Goal: Obtain resource: Obtain resource

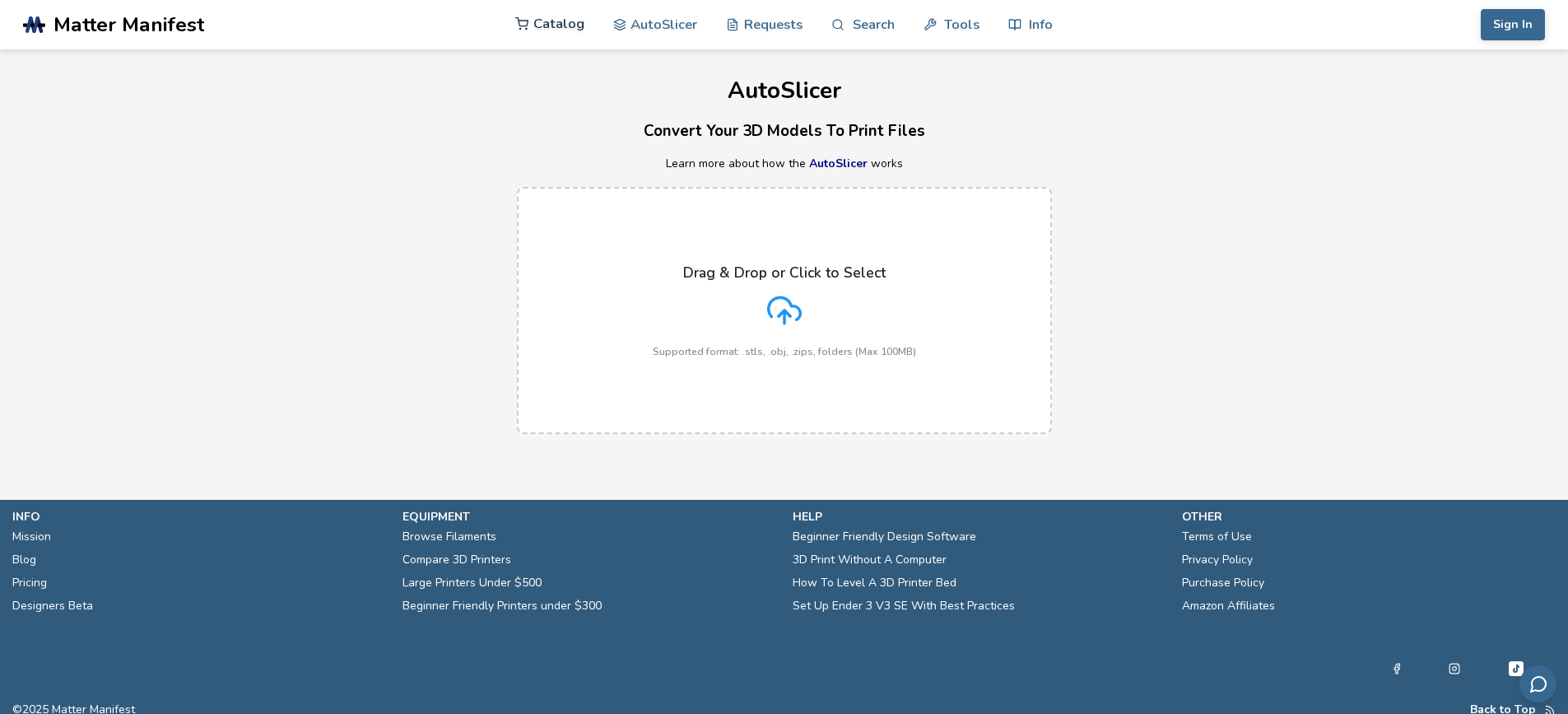
click at [568, 25] on link "Catalog" at bounding box center [549, 23] width 69 height 49
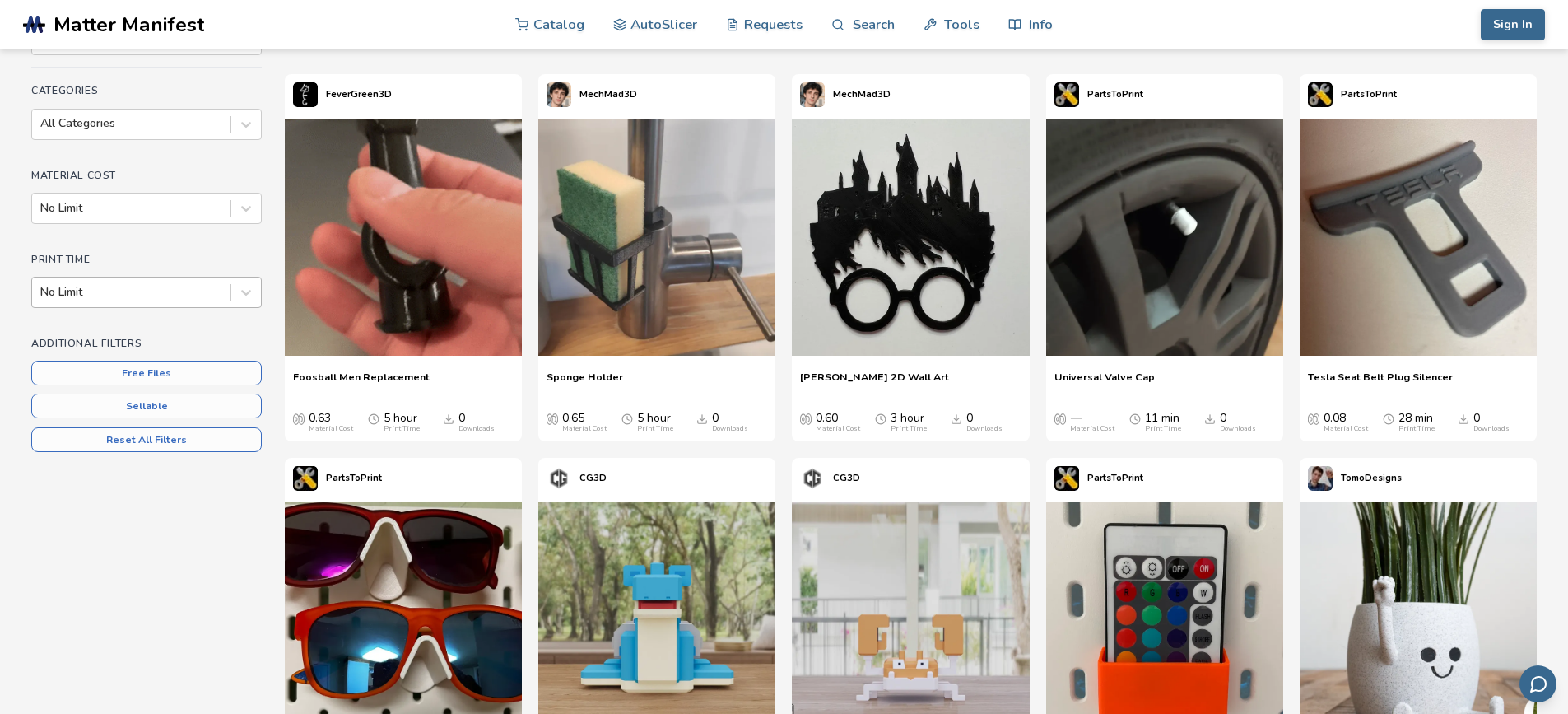
scroll to position [165, 0]
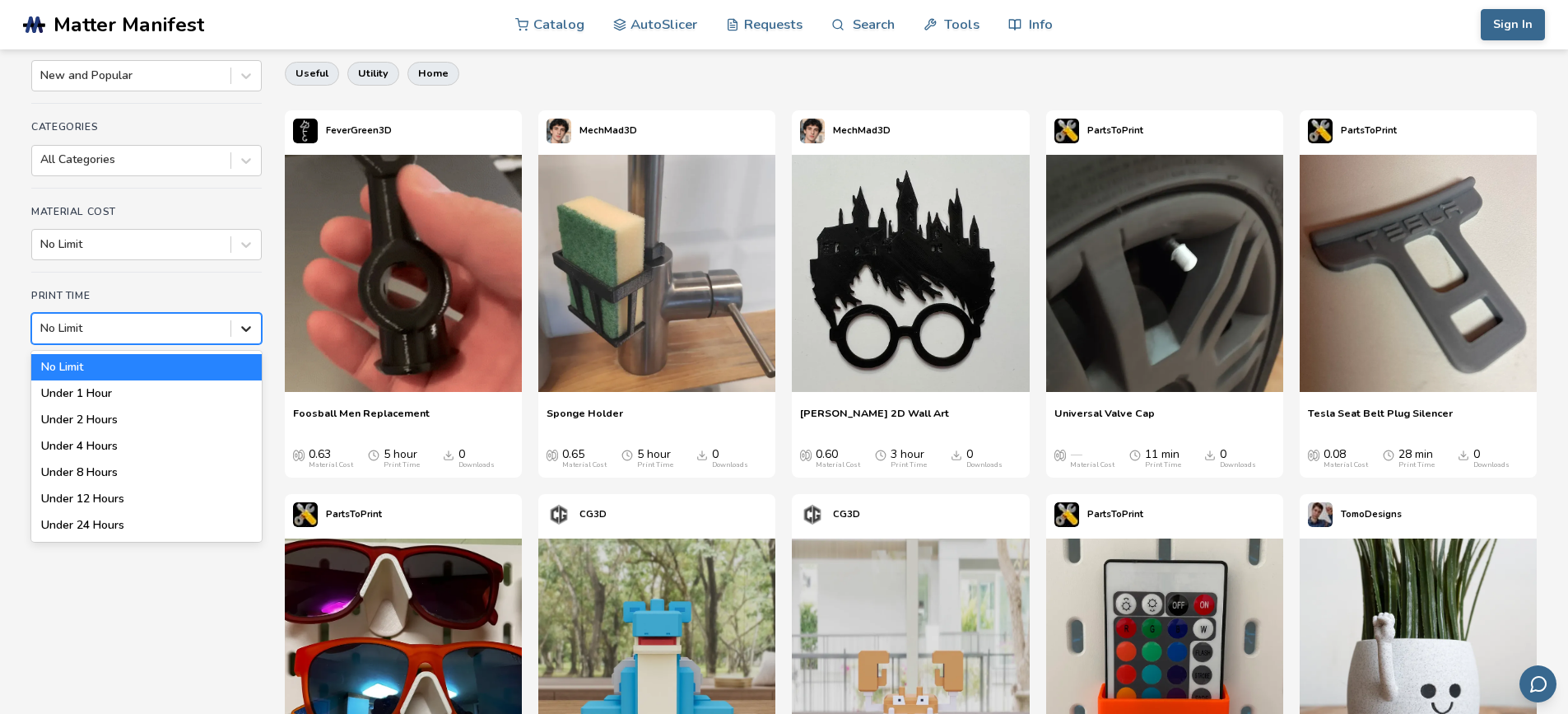
click at [240, 328] on icon at bounding box center [246, 328] width 17 height 17
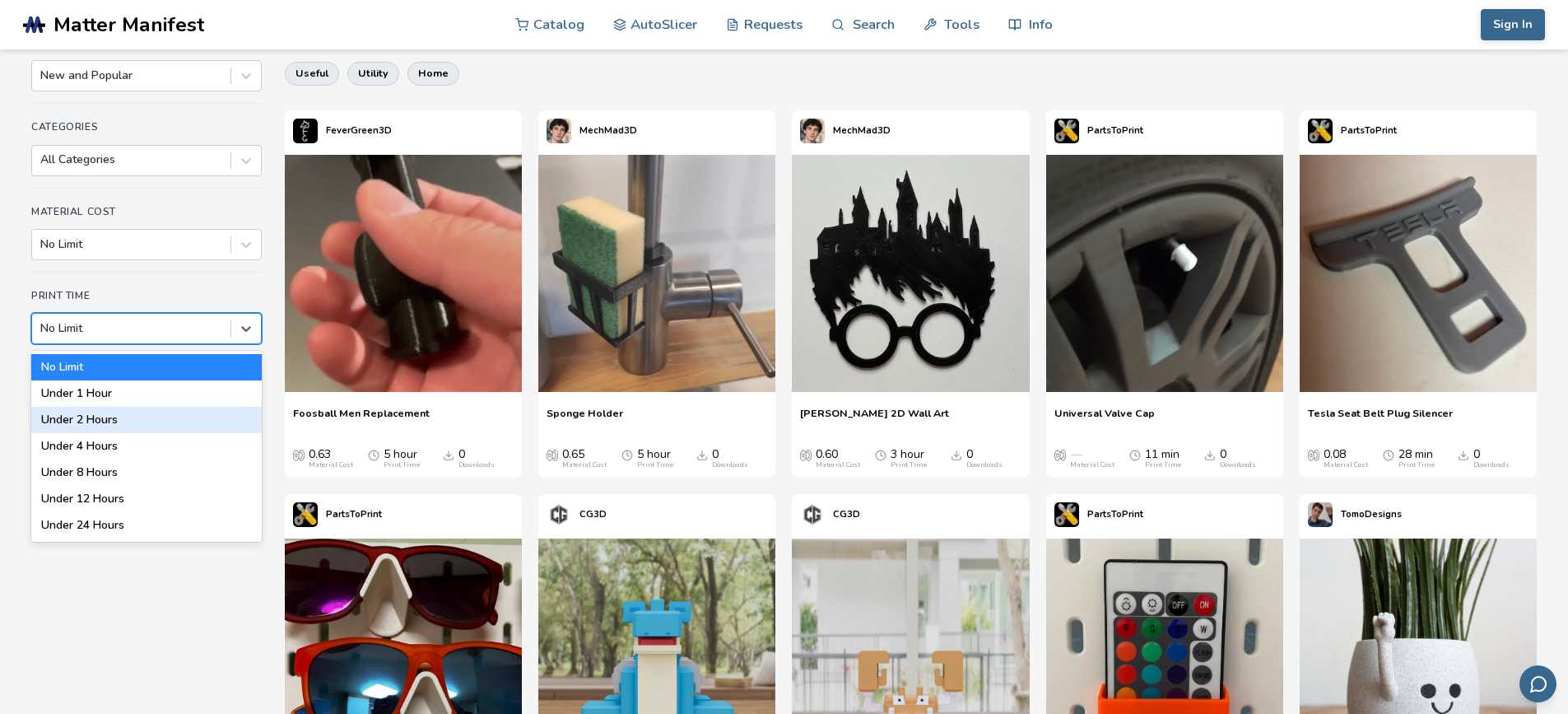
click at [86, 420] on div "Under 2 Hours" at bounding box center [146, 420] width 230 height 26
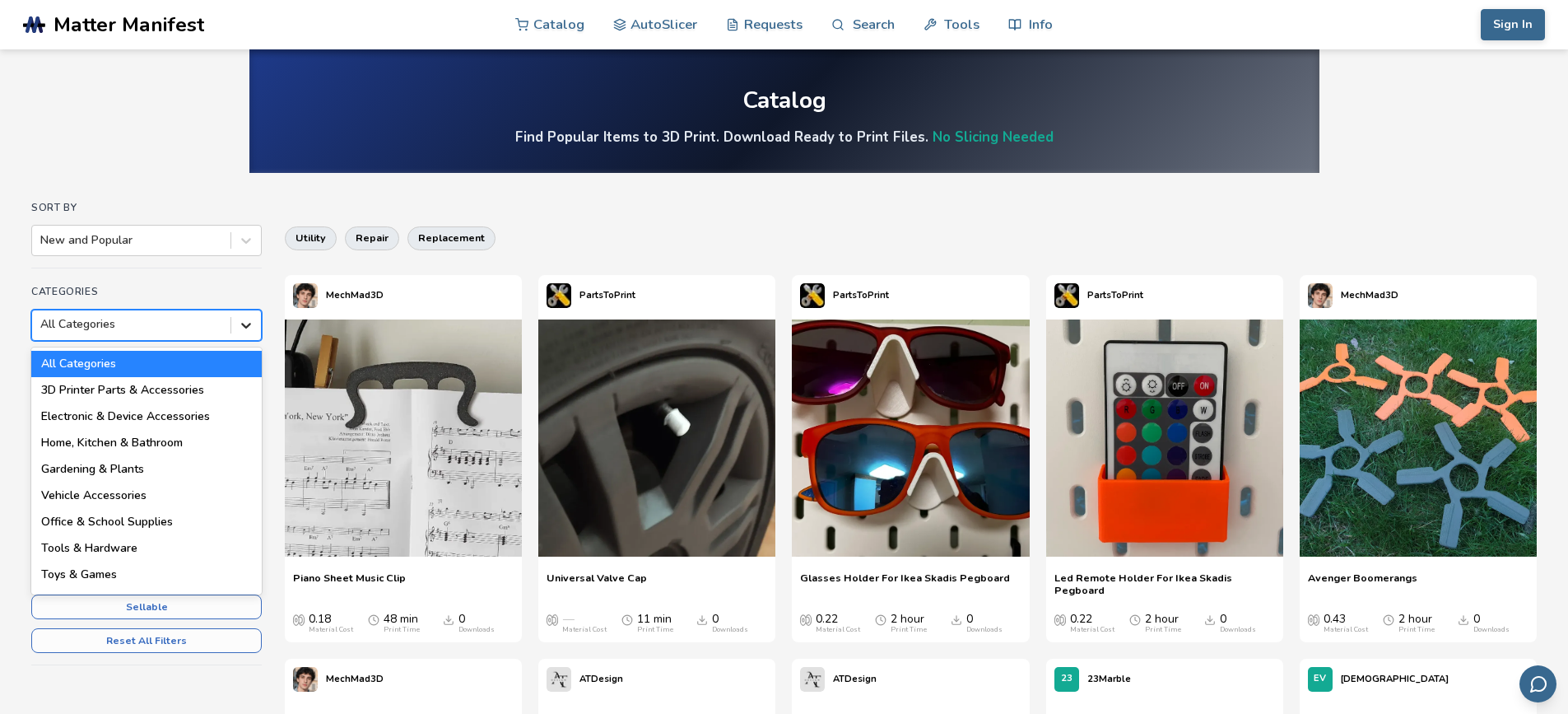
click at [249, 326] on icon at bounding box center [246, 326] width 10 height 6
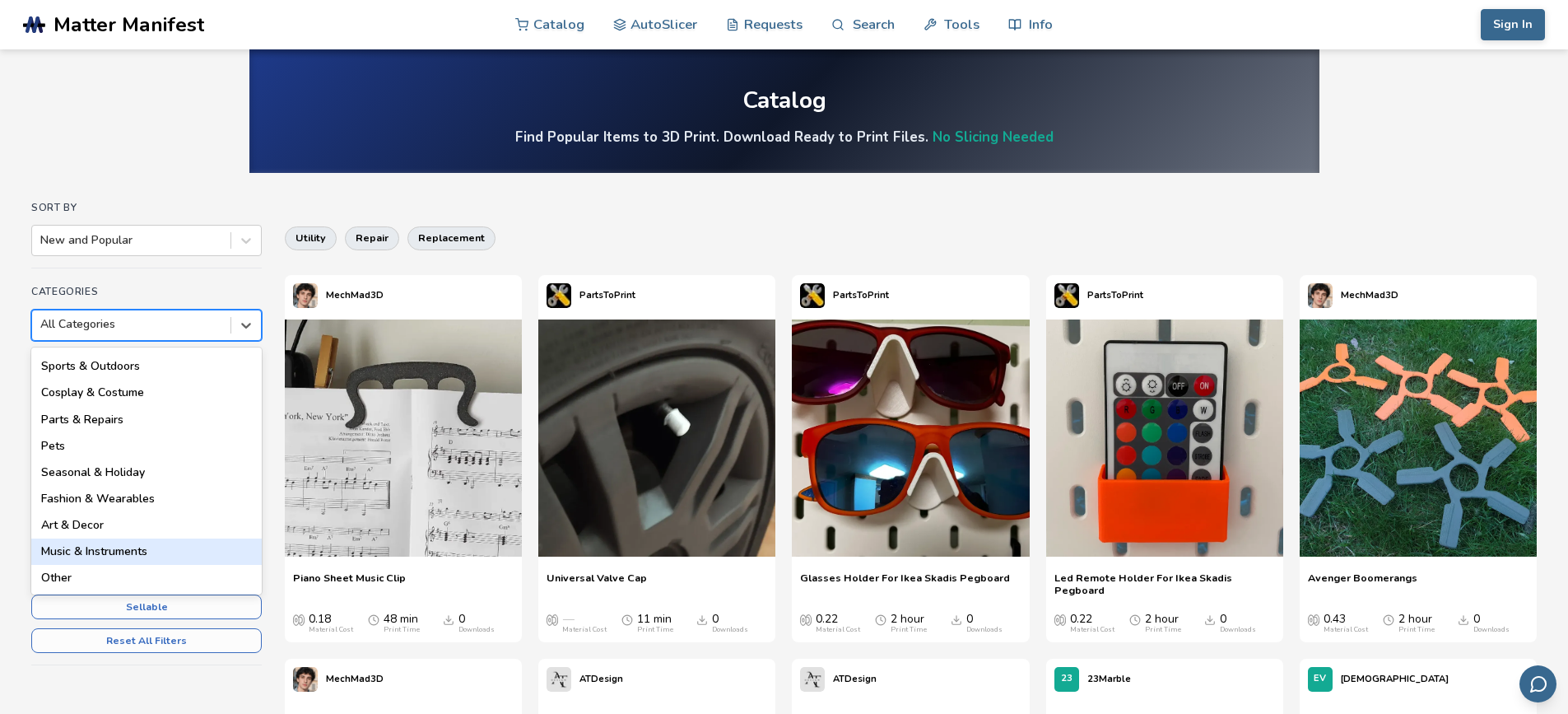
scroll to position [236, 0]
click at [74, 530] on div "Art & Decor" at bounding box center [146, 524] width 230 height 26
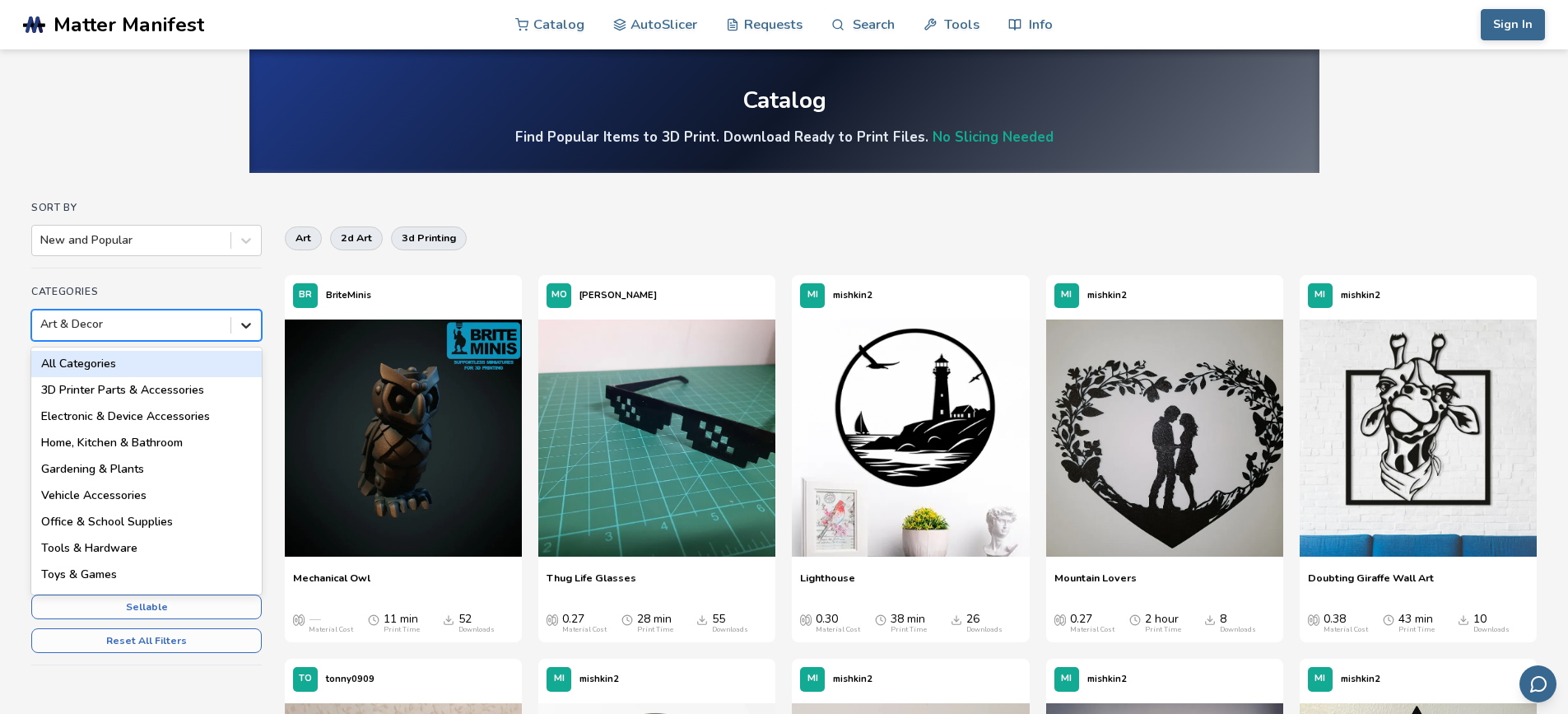
click at [247, 330] on icon at bounding box center [246, 326] width 17 height 17
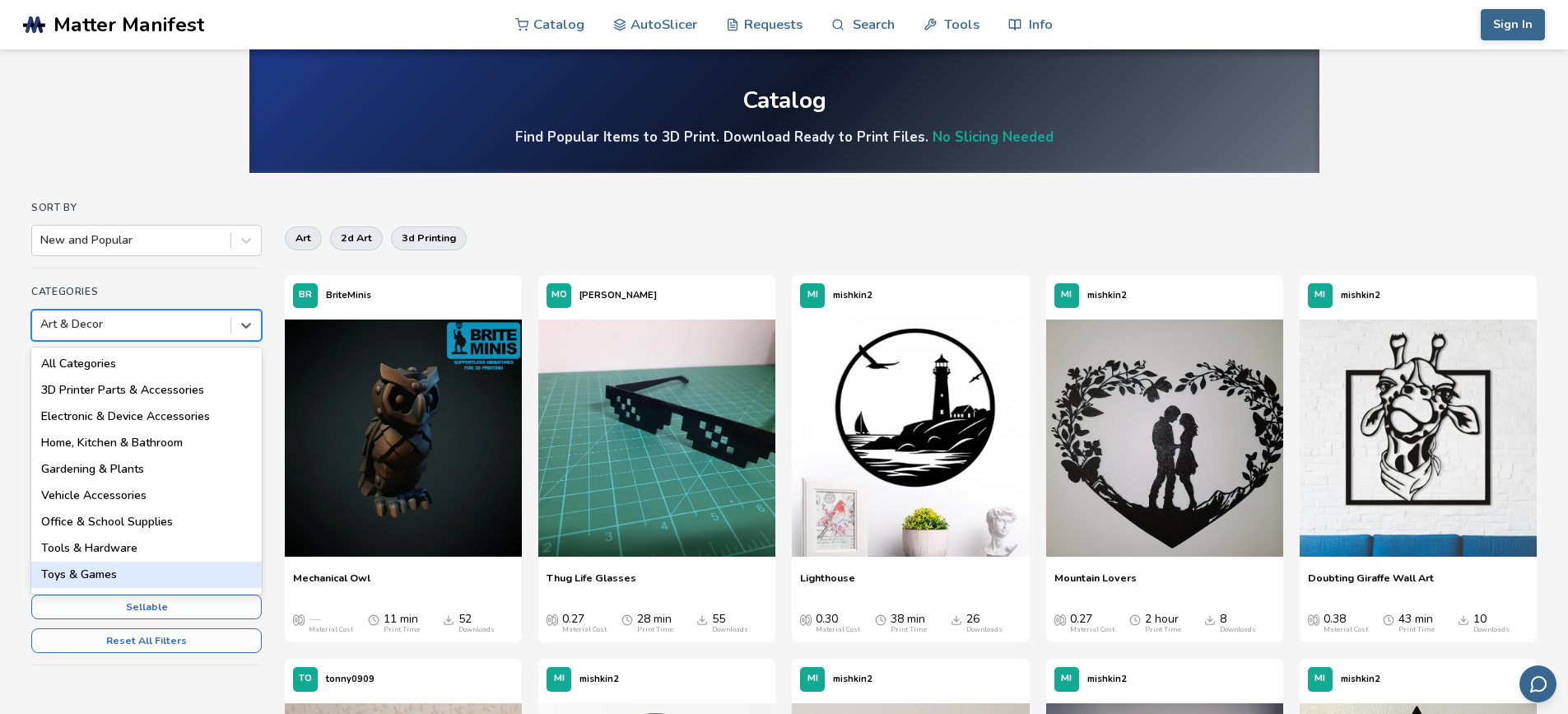
click at [113, 579] on div "Toys & Games" at bounding box center [146, 574] width 230 height 26
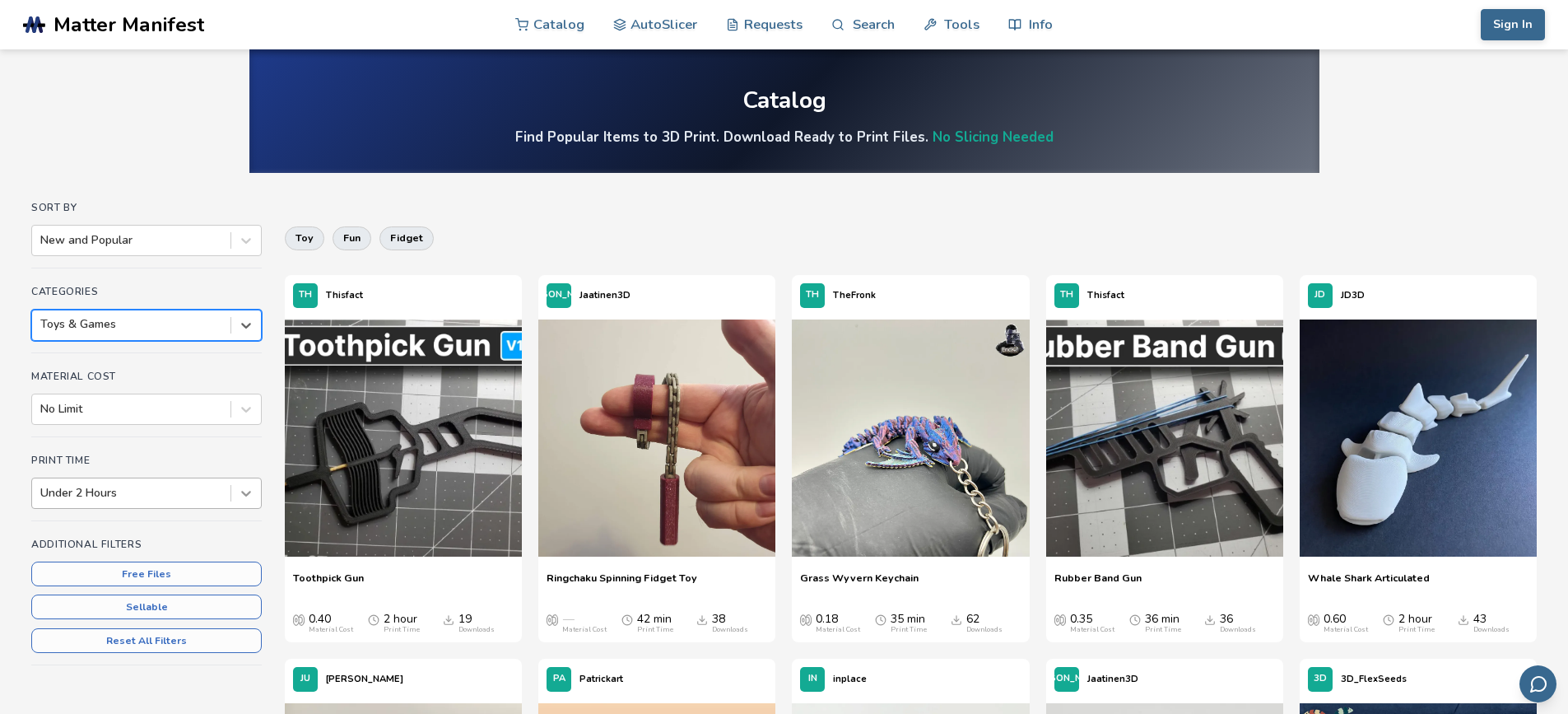
click at [249, 494] on icon at bounding box center [246, 494] width 10 height 6
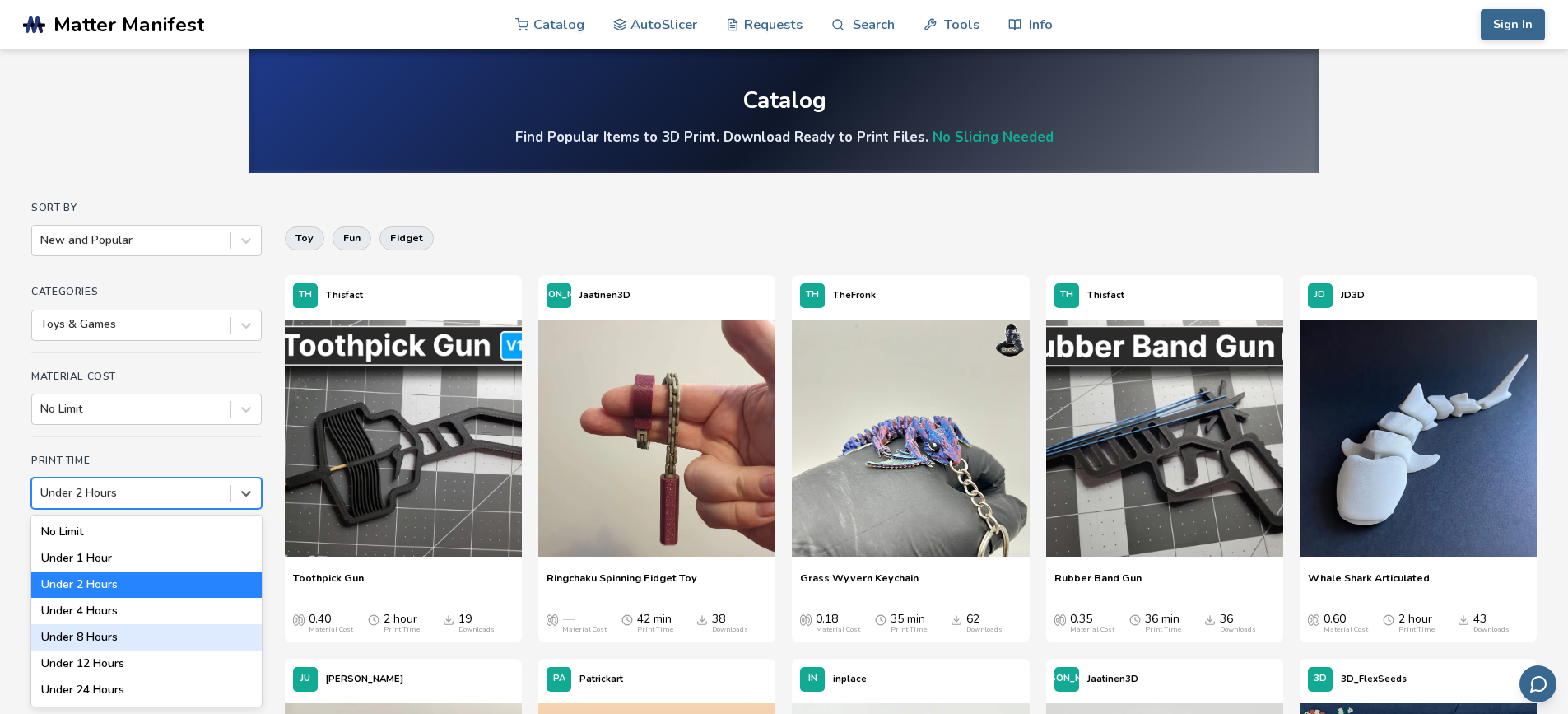
click at [103, 634] on div "Under 8 Hours" at bounding box center [146, 637] width 230 height 26
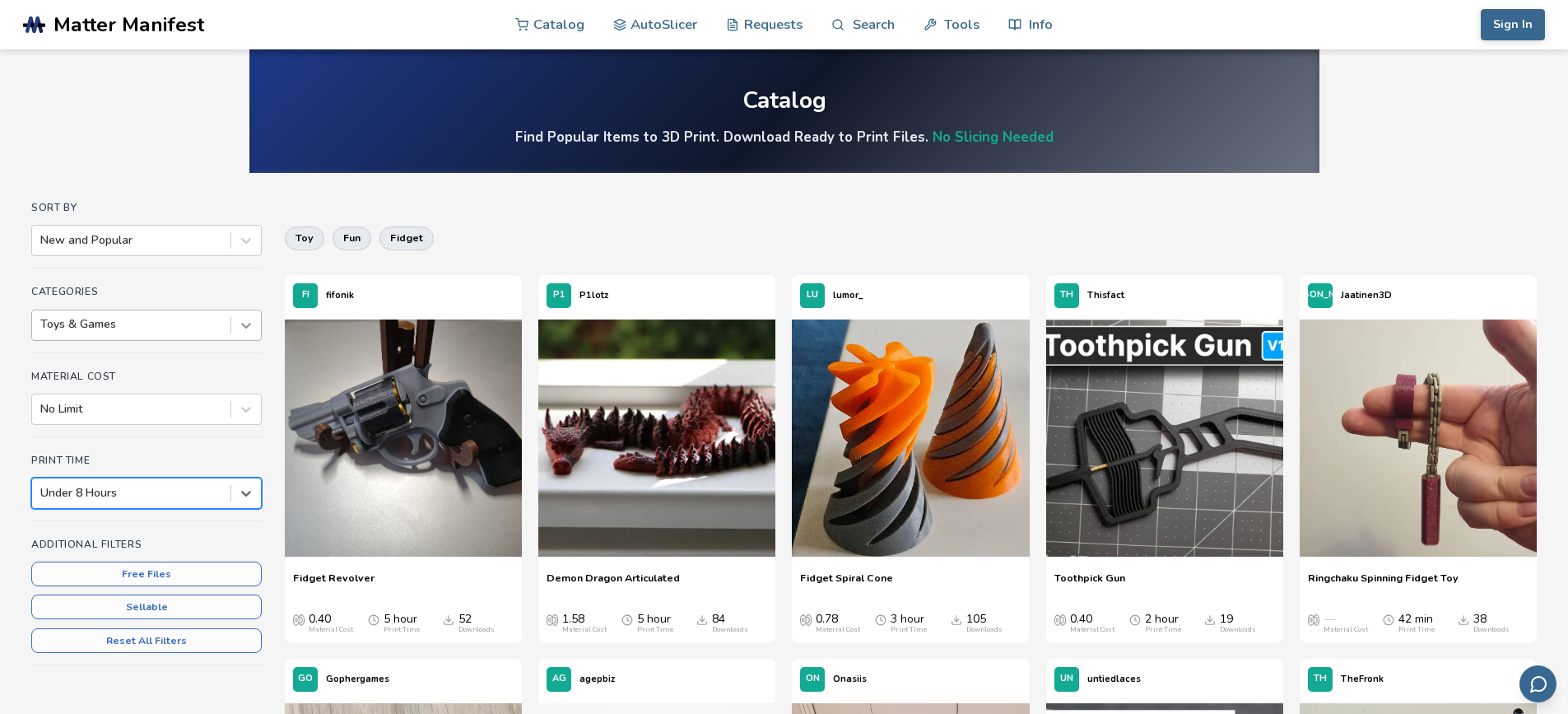
click at [248, 326] on icon at bounding box center [246, 326] width 10 height 6
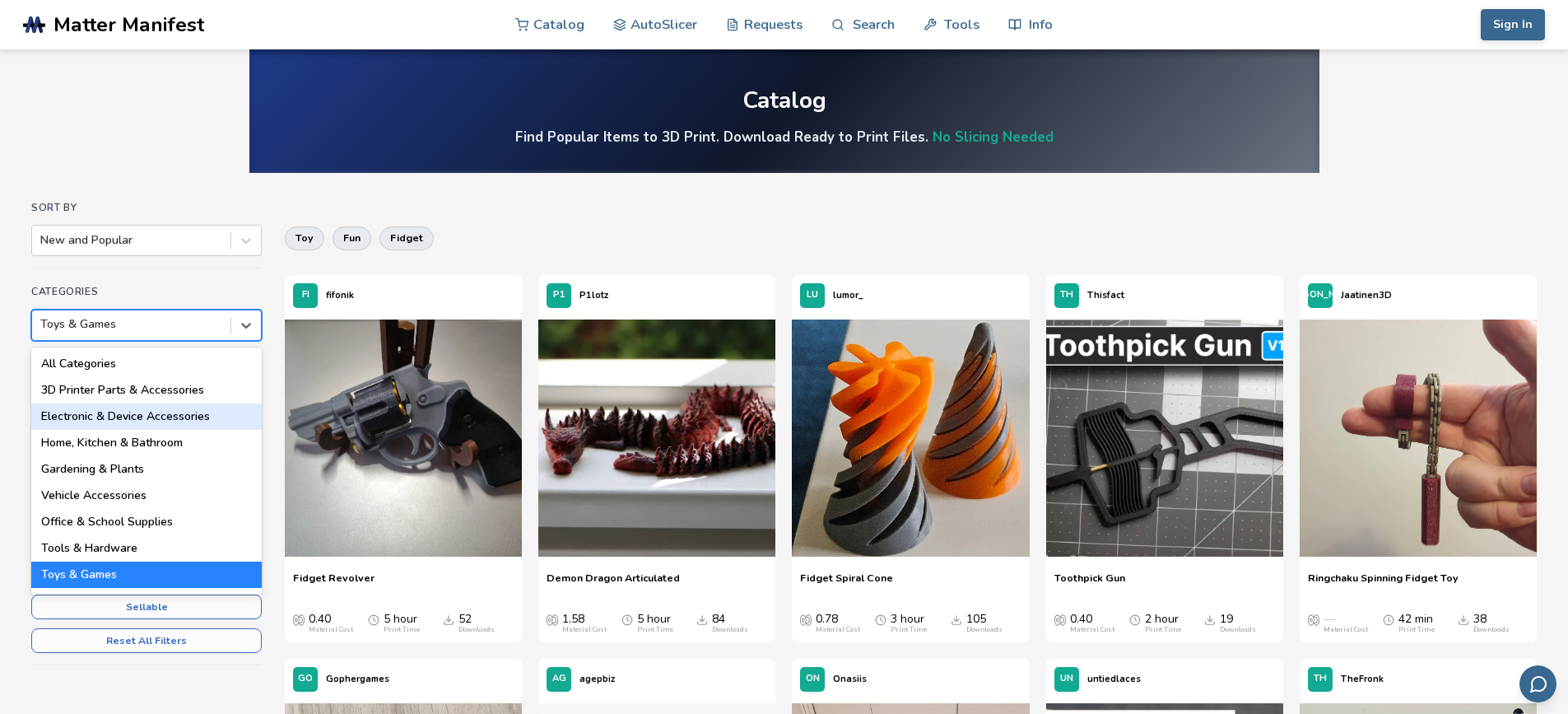
click at [141, 418] on div "Electronic & Device Accessories" at bounding box center [146, 416] width 230 height 26
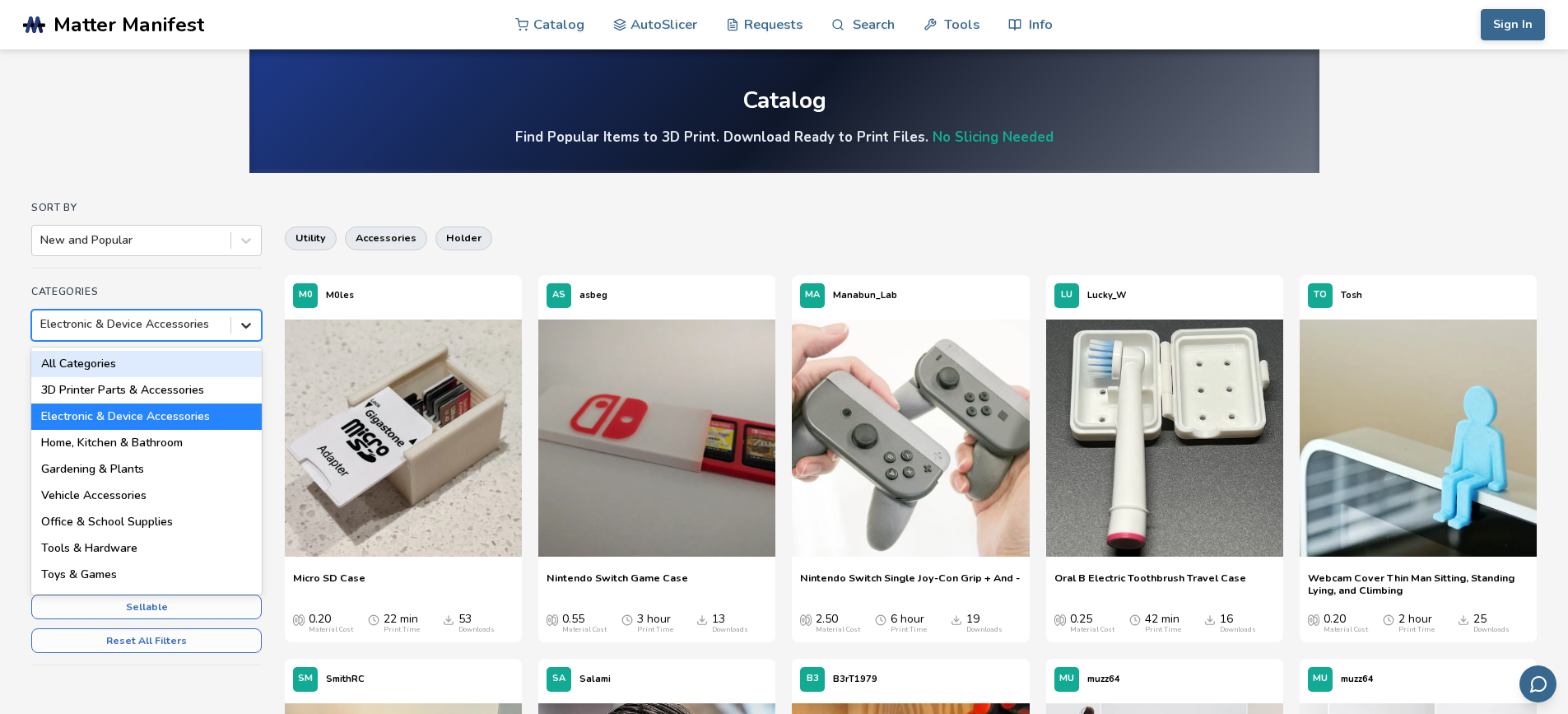
click at [240, 326] on icon at bounding box center [246, 326] width 17 height 17
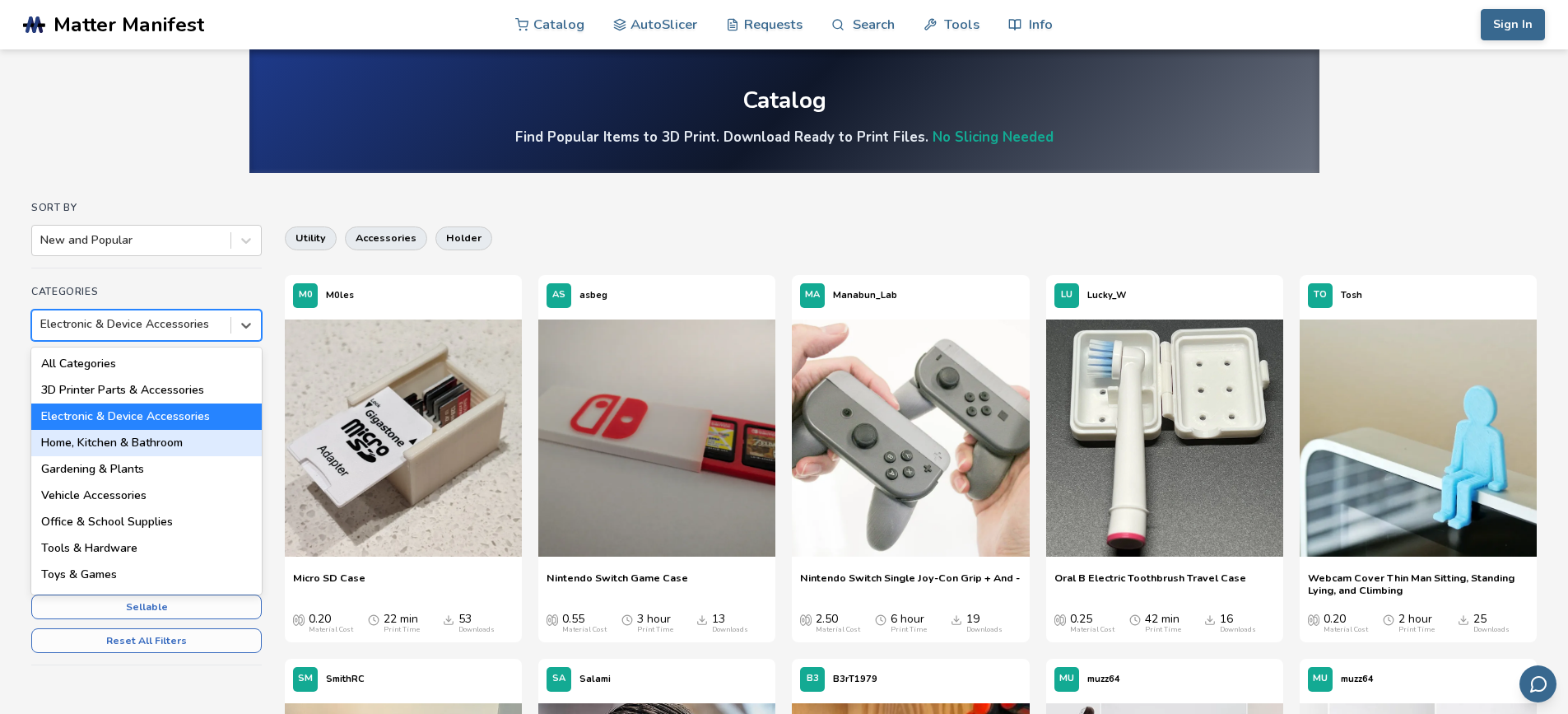
click at [67, 447] on div "Home, Kitchen & Bathroom" at bounding box center [146, 443] width 230 height 26
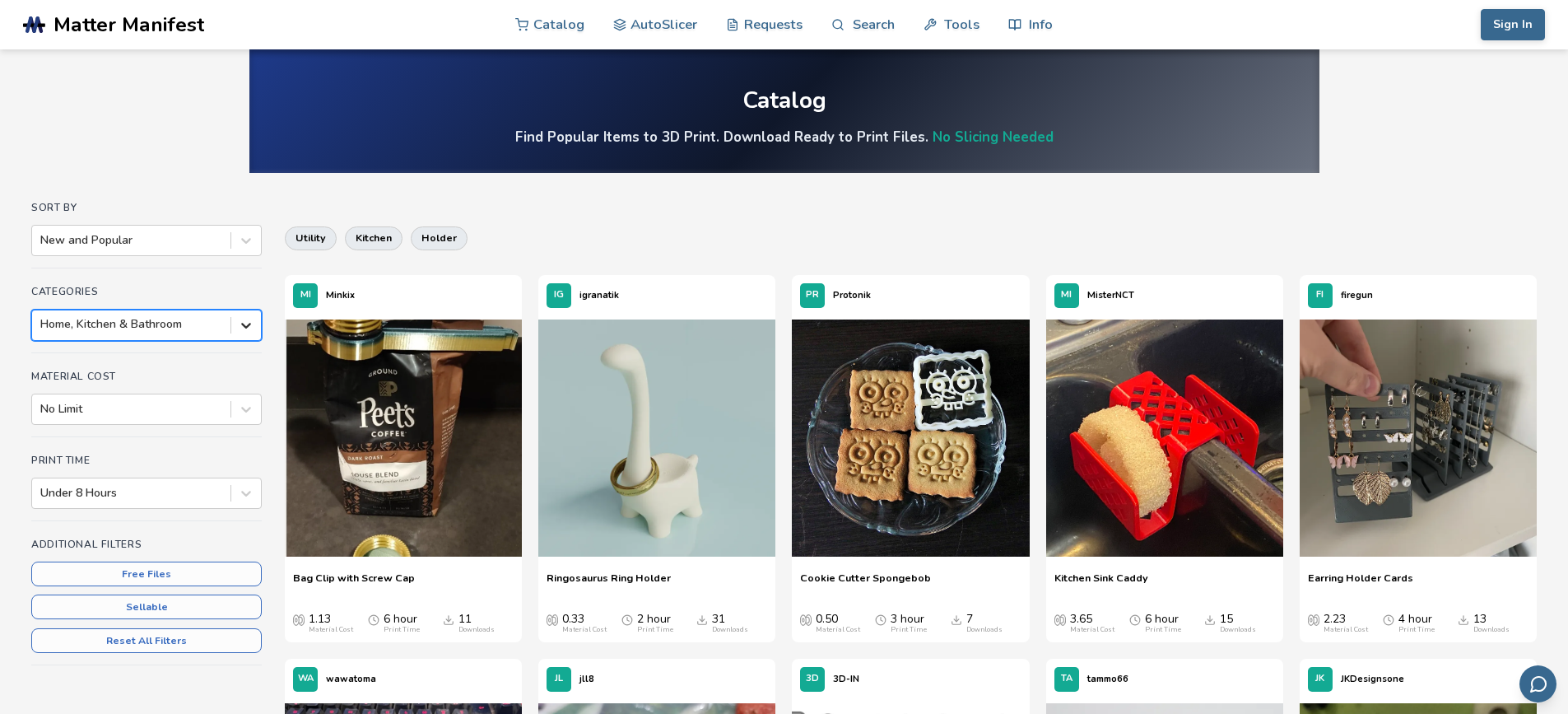
click at [243, 324] on icon at bounding box center [246, 326] width 10 height 6
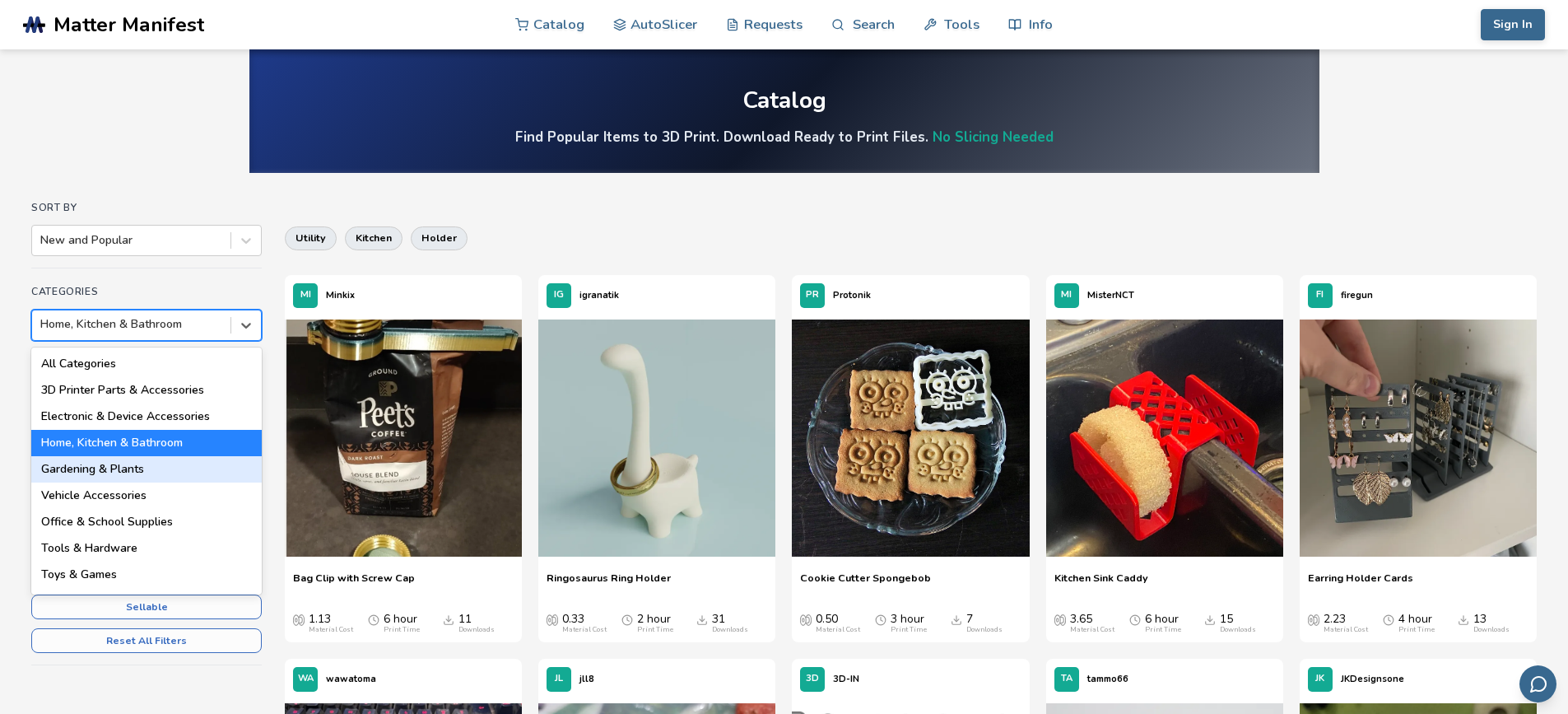
click at [129, 467] on div "Gardening & Plants" at bounding box center [146, 469] width 230 height 26
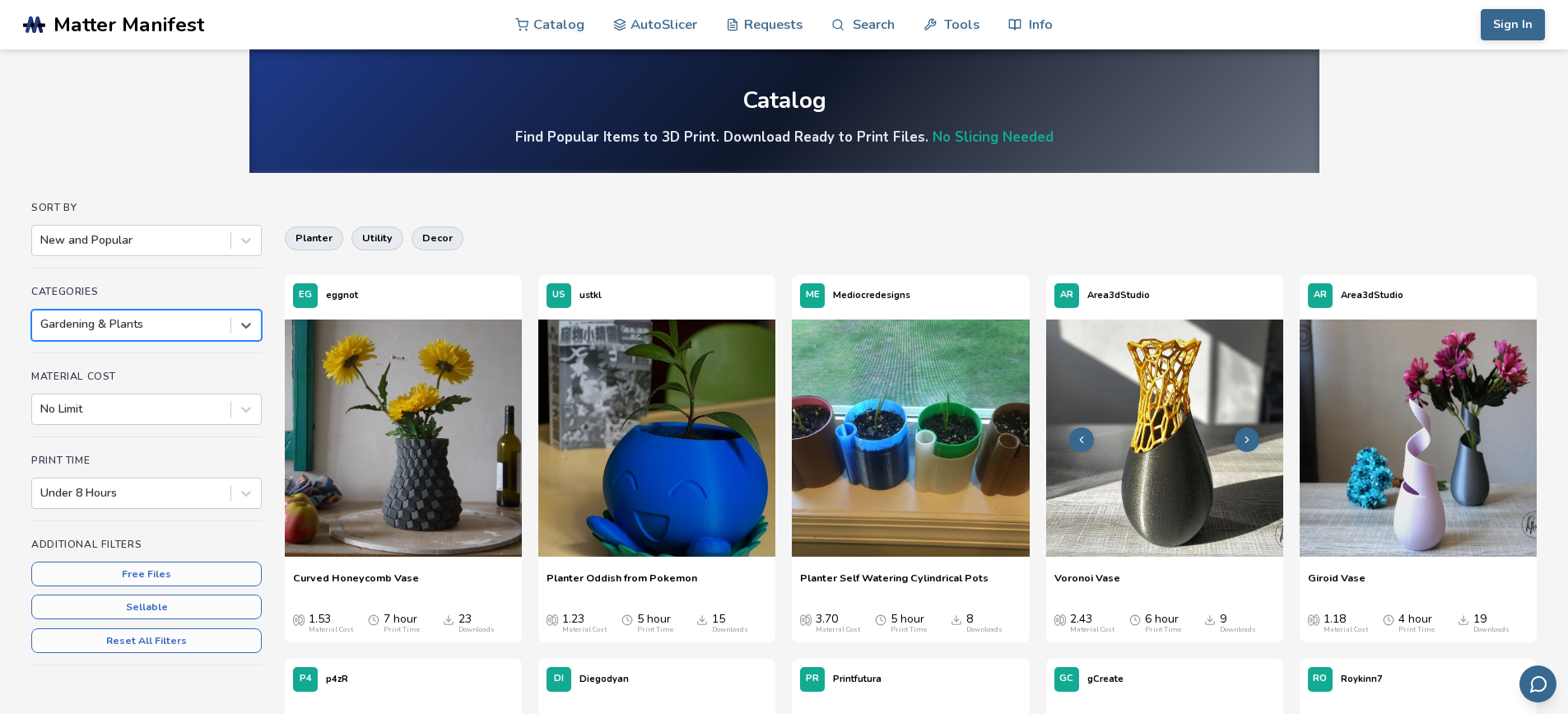
click at [1163, 501] on img at bounding box center [1164, 437] width 237 height 237
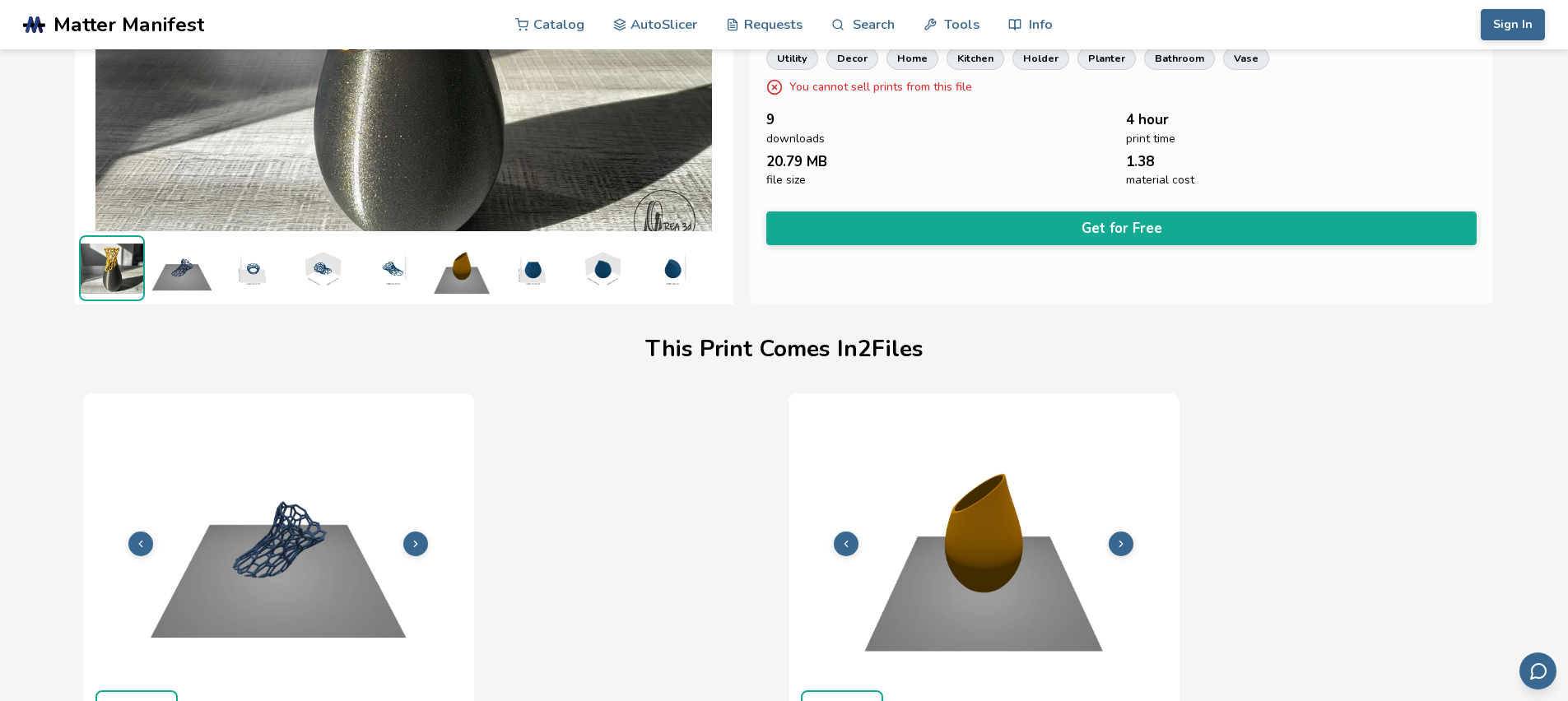
scroll to position [247, 6]
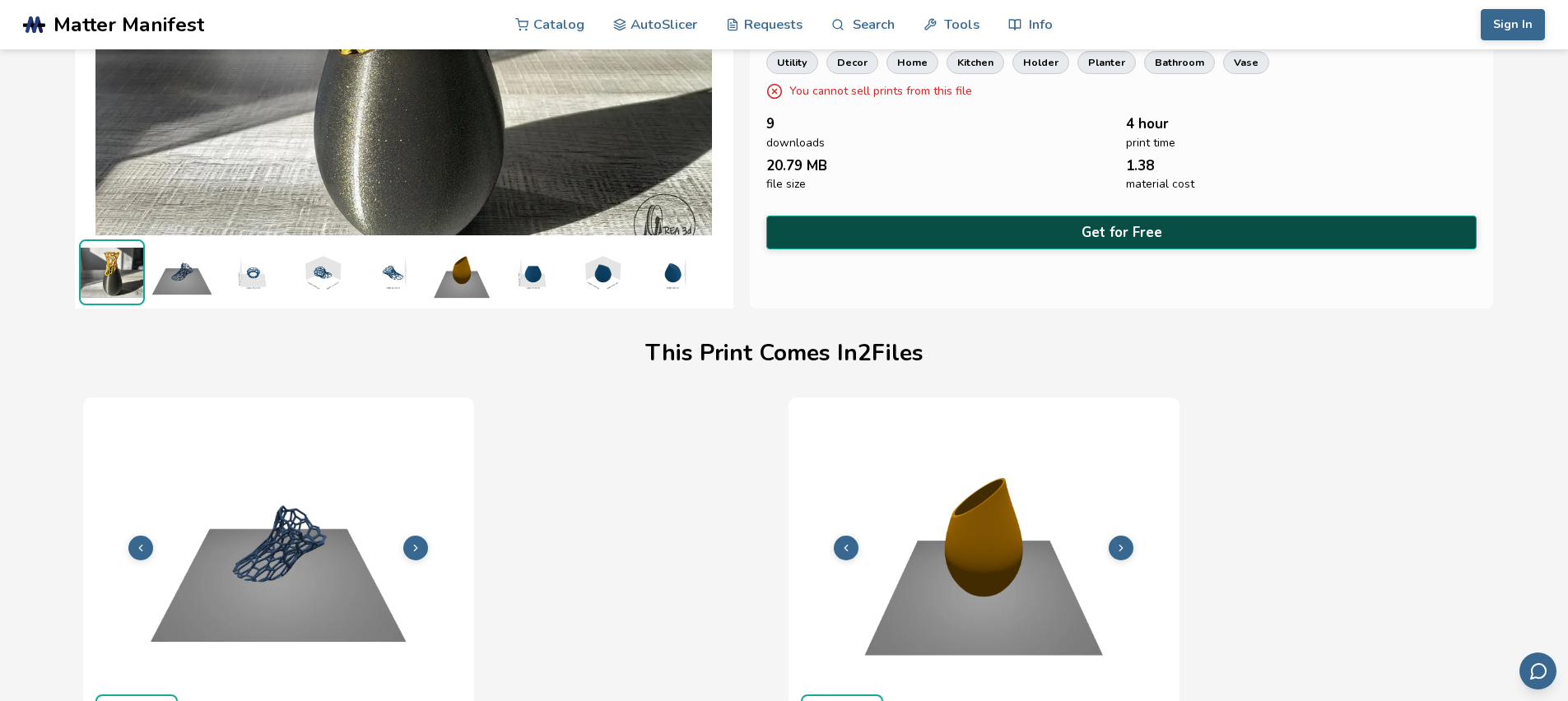
click at [1133, 234] on button "Get for Free" at bounding box center [1121, 232] width 711 height 33
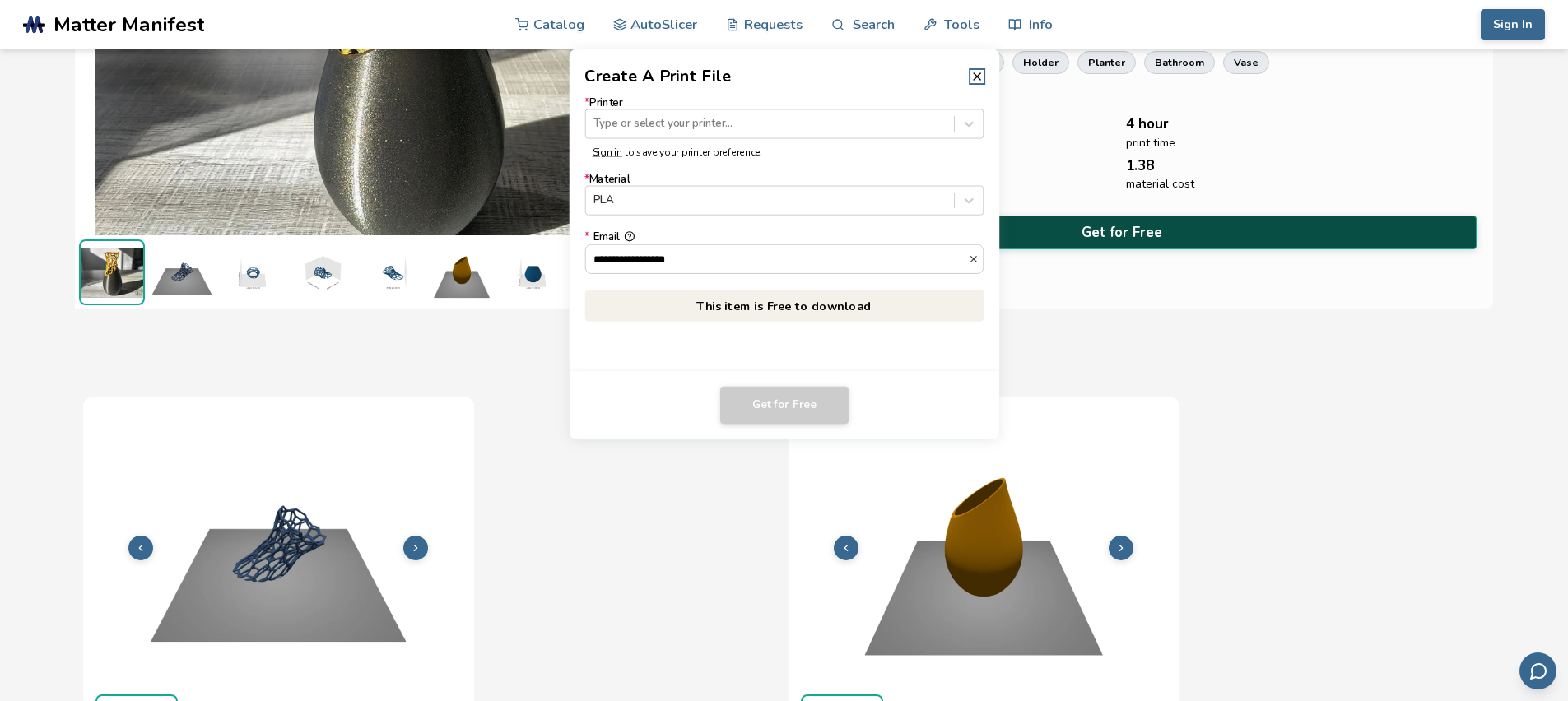
scroll to position [247, 0]
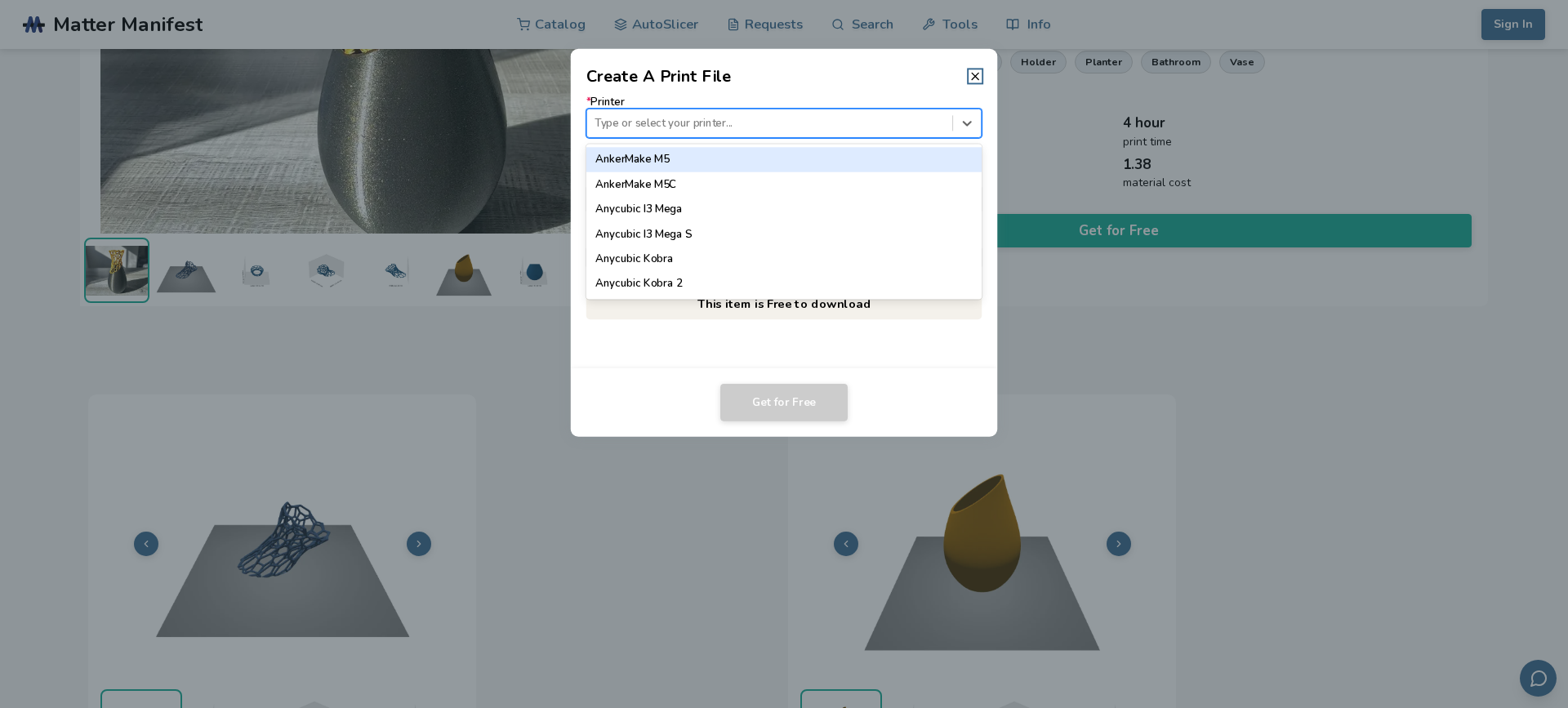
click at [779, 121] on div at bounding box center [769, 123] width 350 height 16
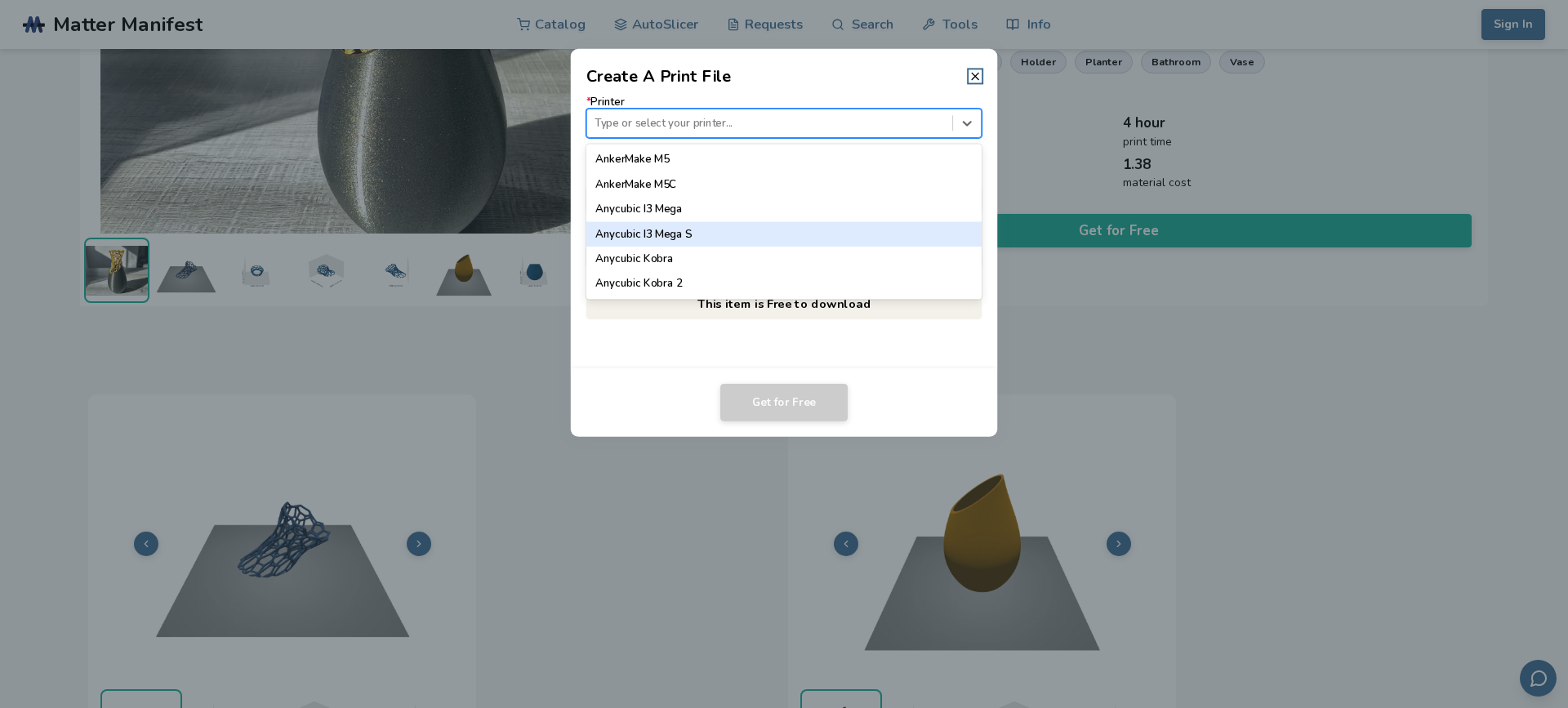
click at [690, 233] on div "Anycubic I3 Mega S" at bounding box center [784, 234] width 396 height 25
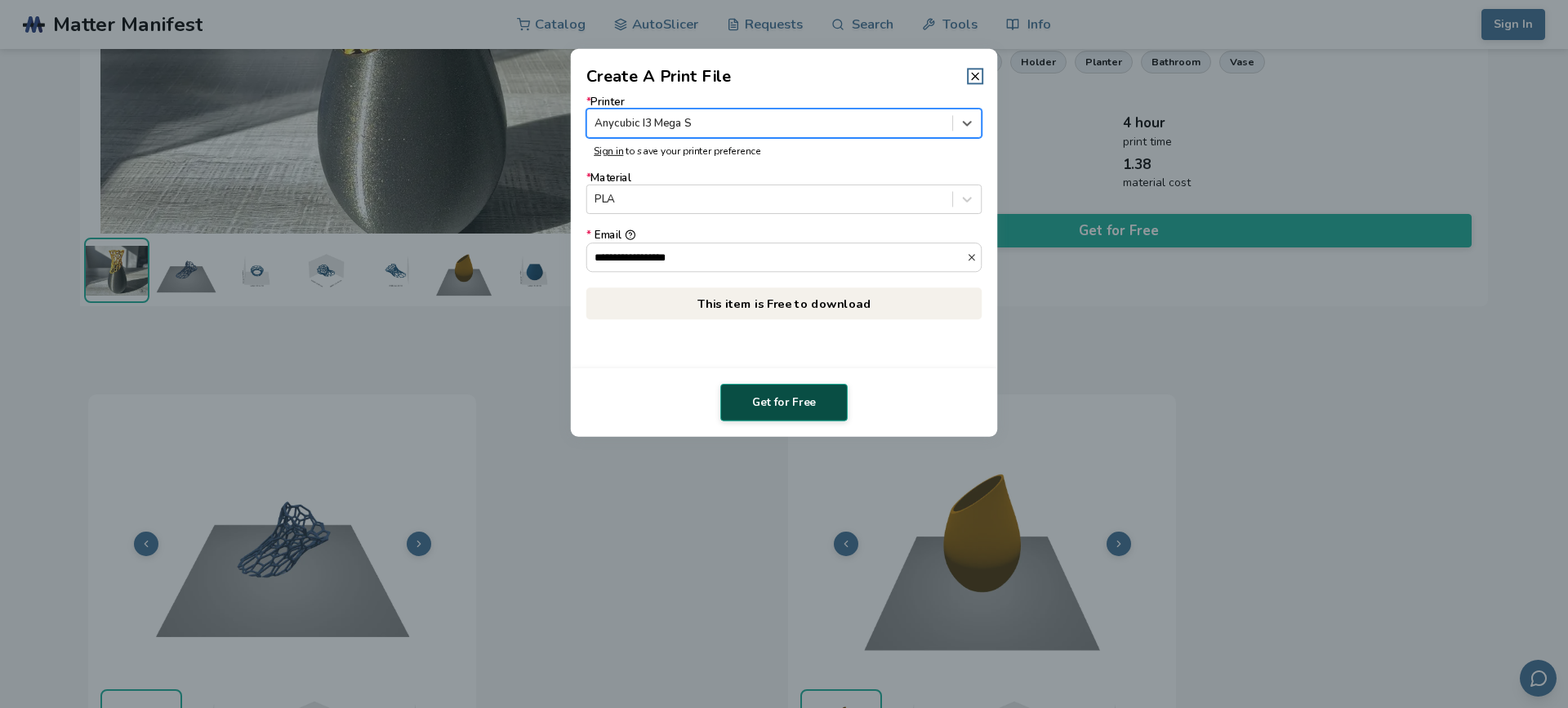
click at [798, 405] on button "Get for Free" at bounding box center [784, 402] width 128 height 38
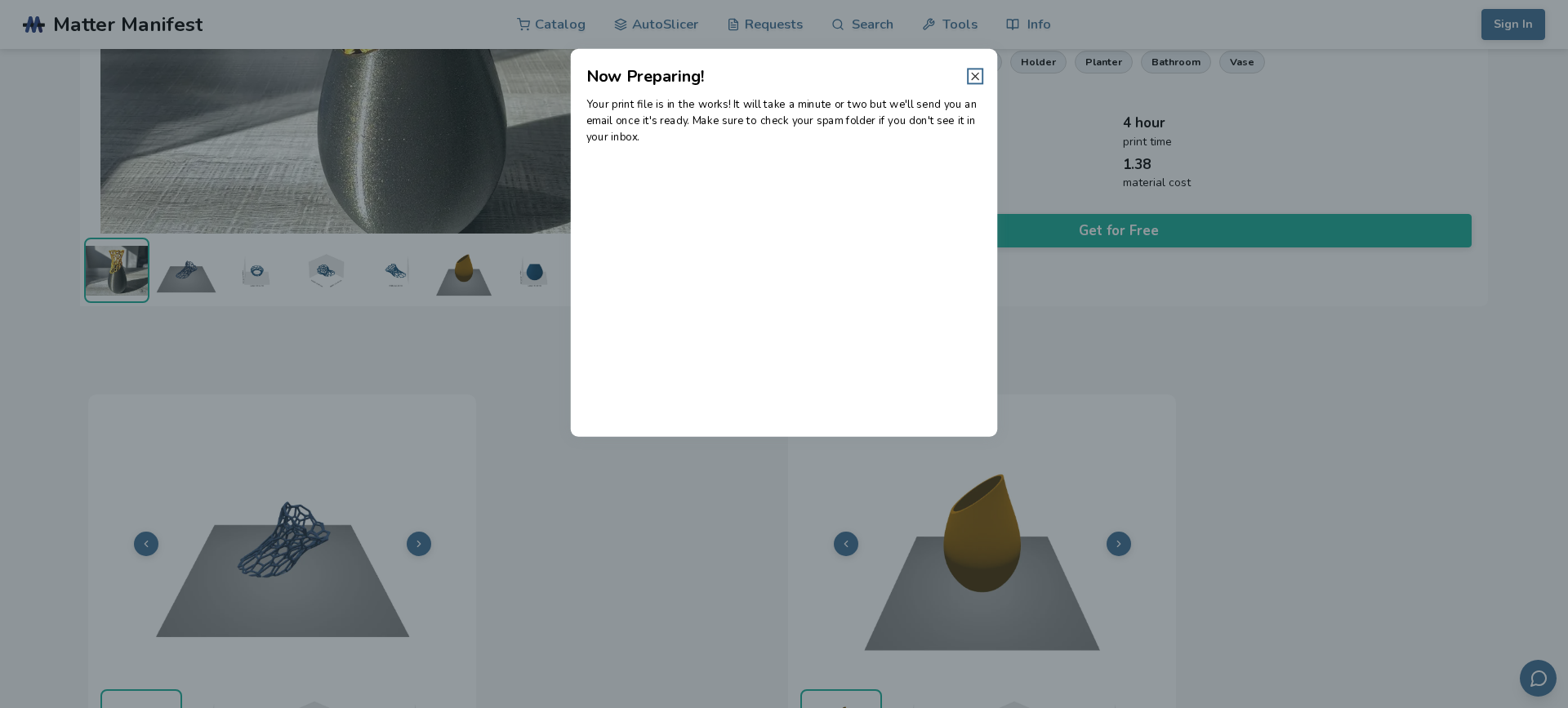
click at [973, 71] on icon at bounding box center [975, 76] width 13 height 13
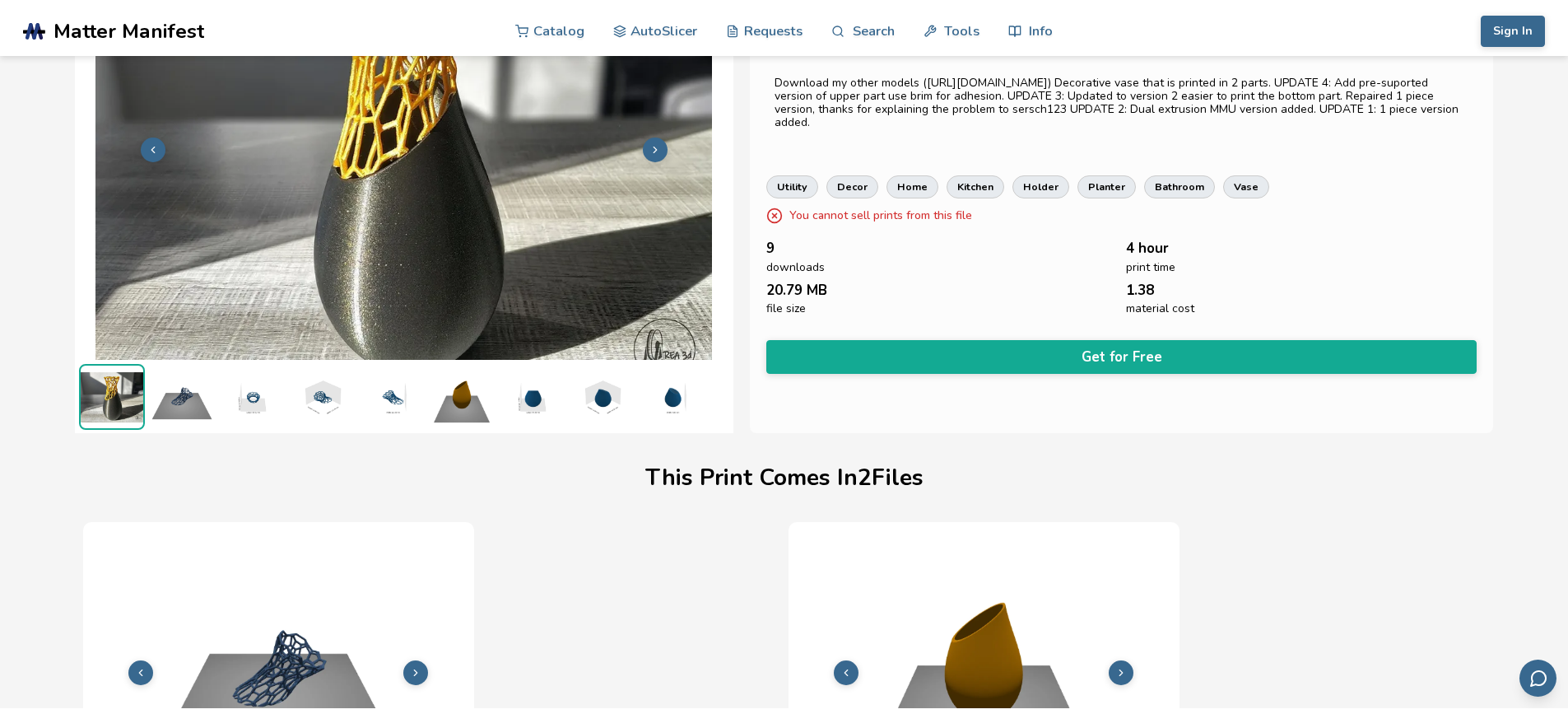
scroll to position [0, 0]
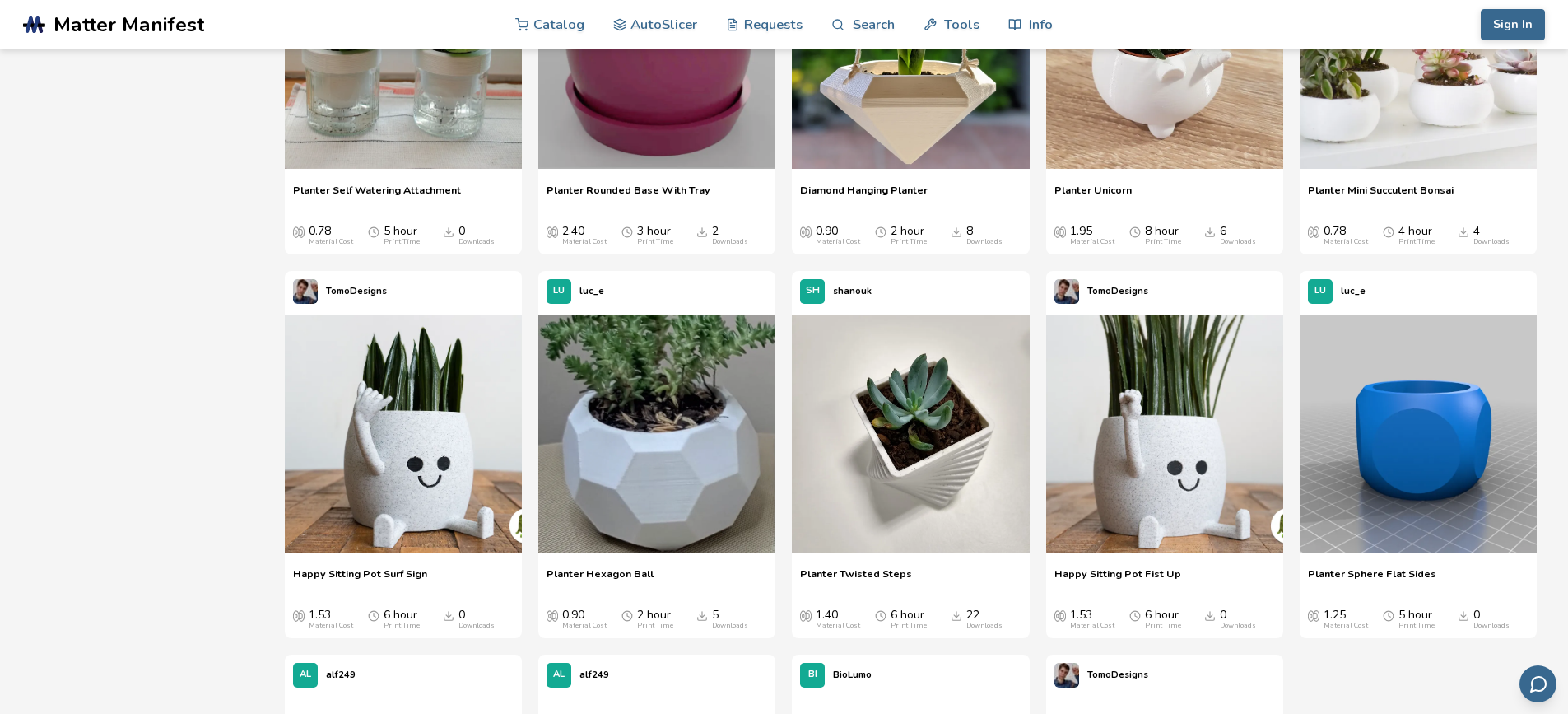
scroll to position [2882, 0]
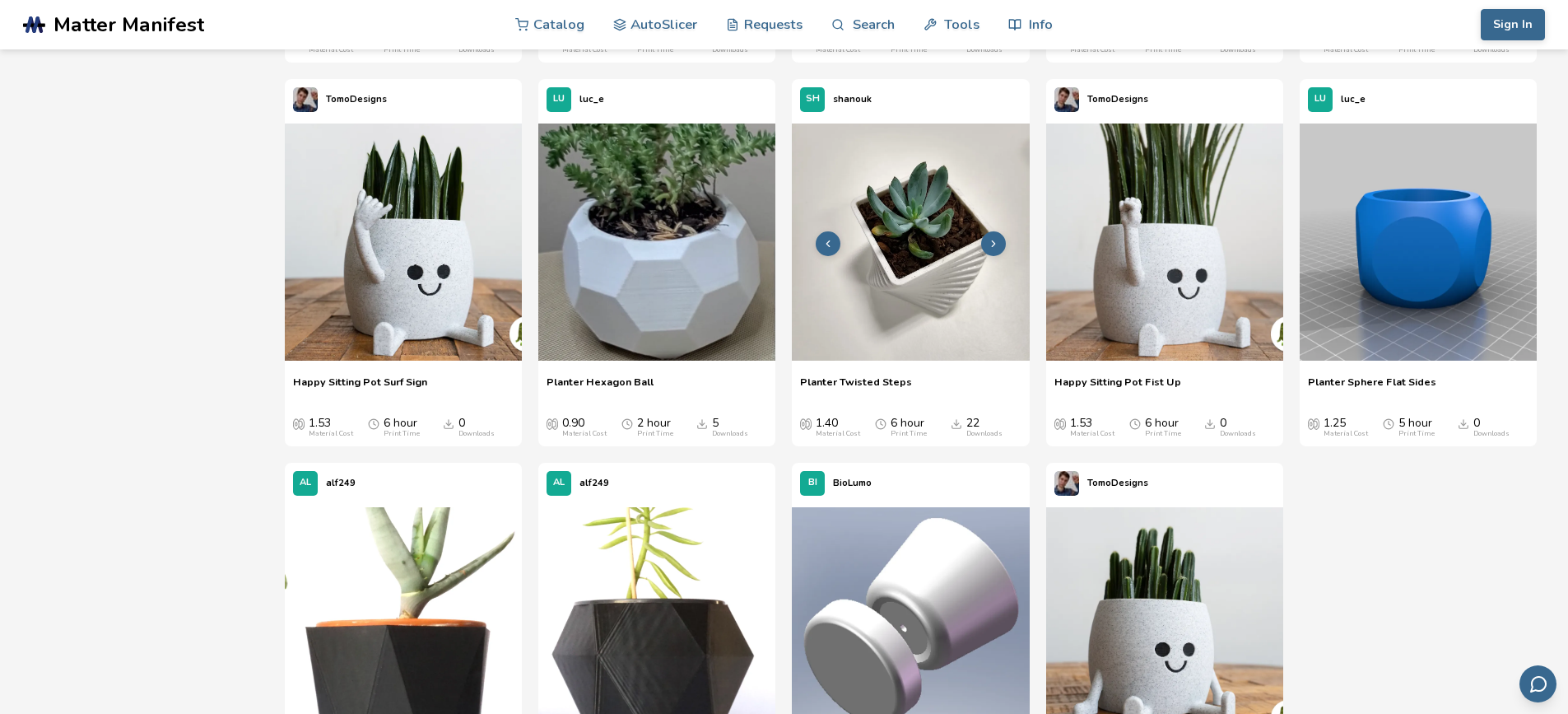
click at [905, 282] on img at bounding box center [910, 242] width 237 height 237
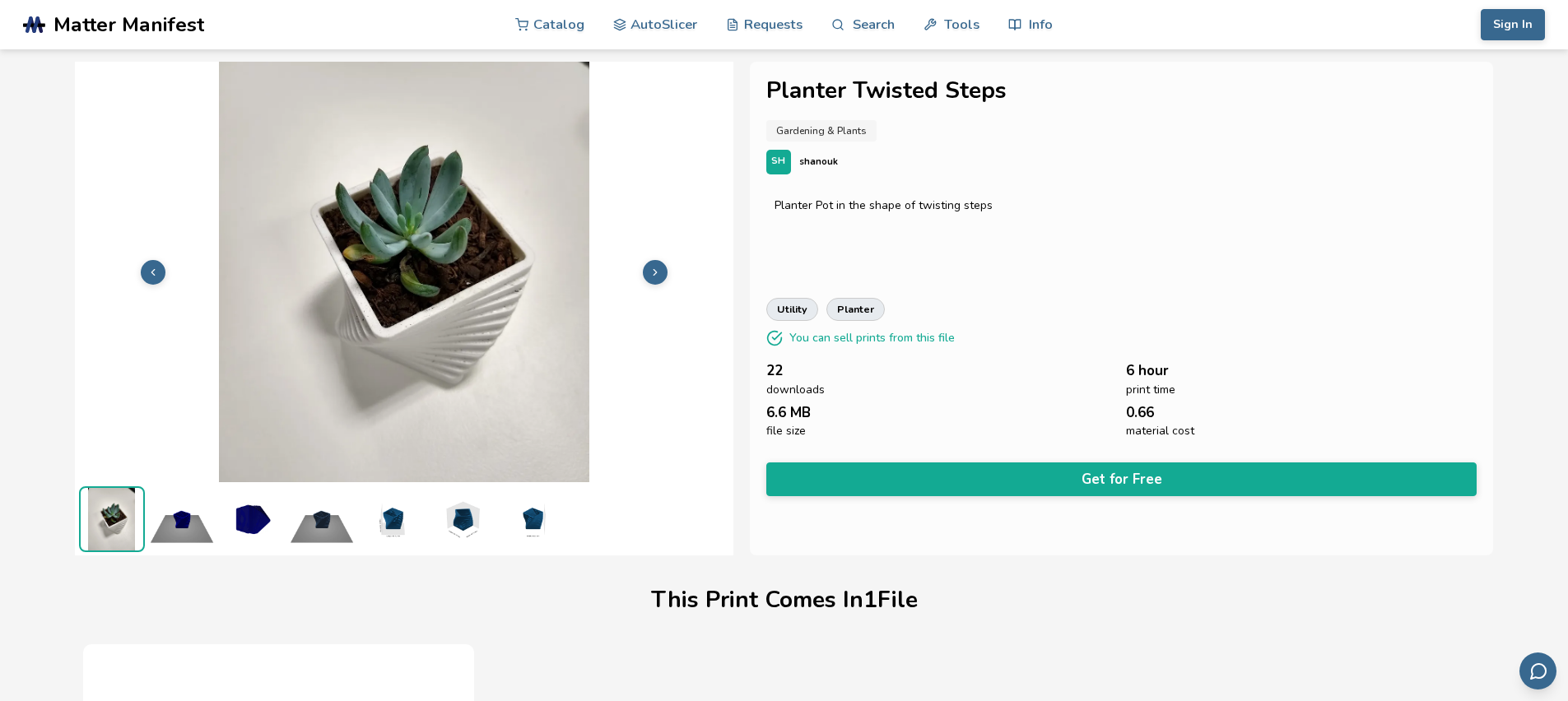
click at [661, 271] on button at bounding box center [655, 272] width 25 height 25
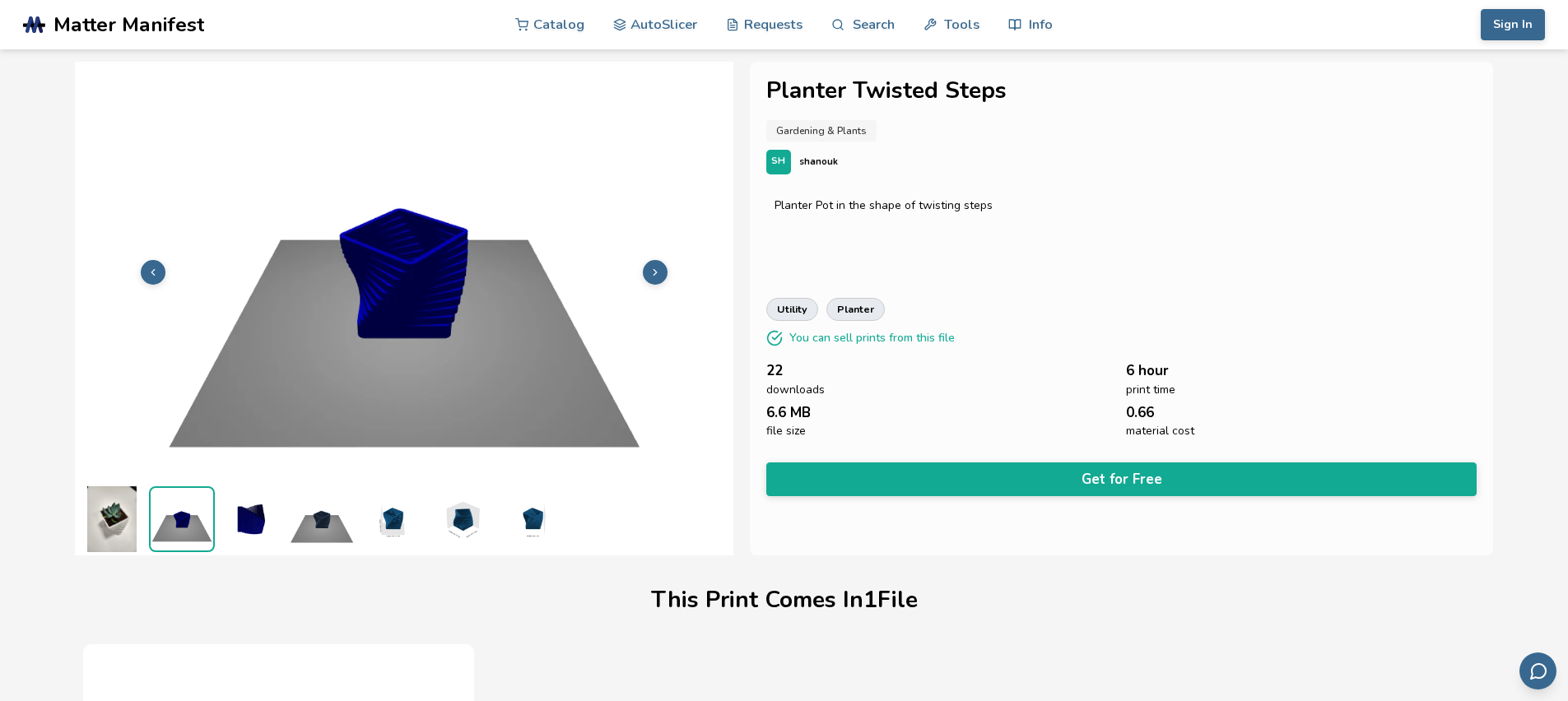
click at [661, 271] on button at bounding box center [655, 272] width 25 height 25
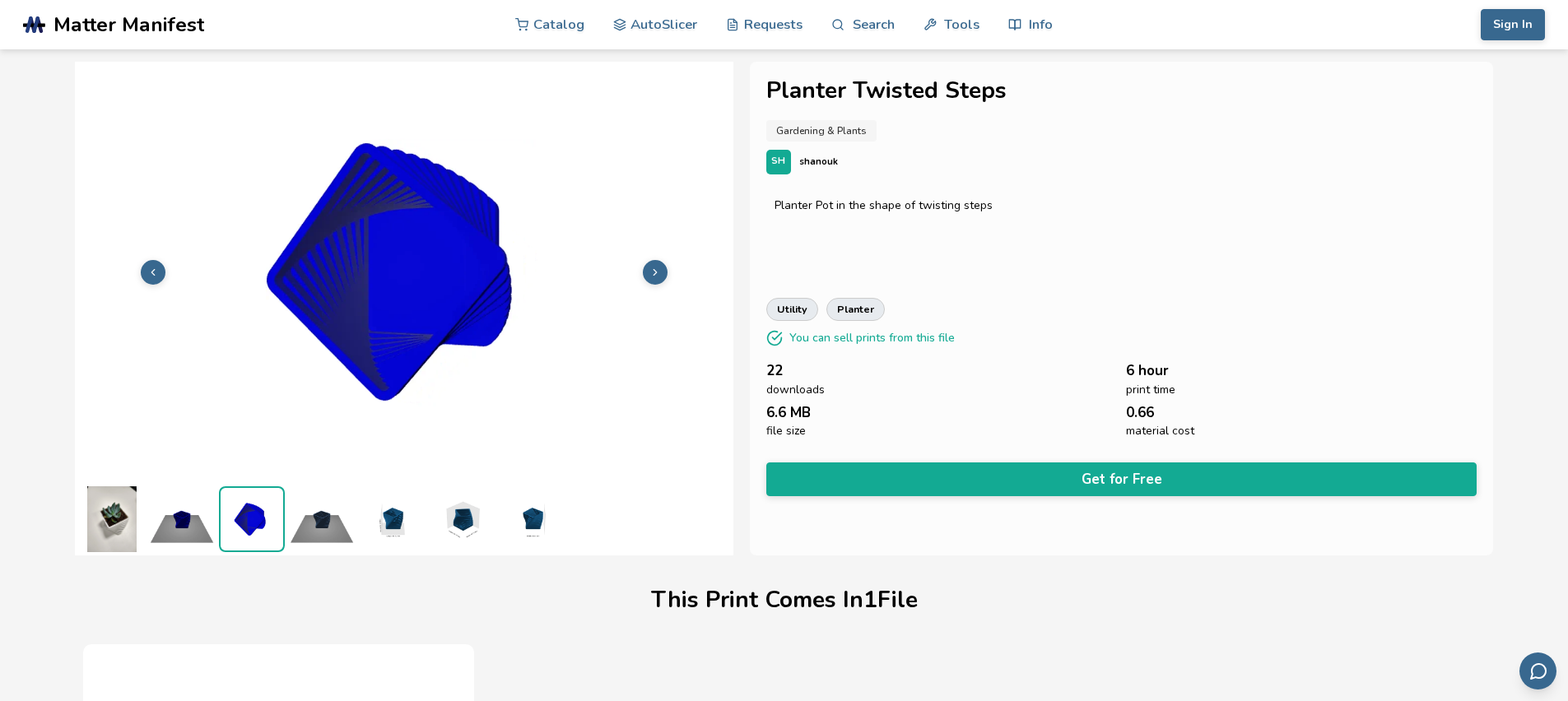
click at [661, 271] on button at bounding box center [655, 272] width 25 height 25
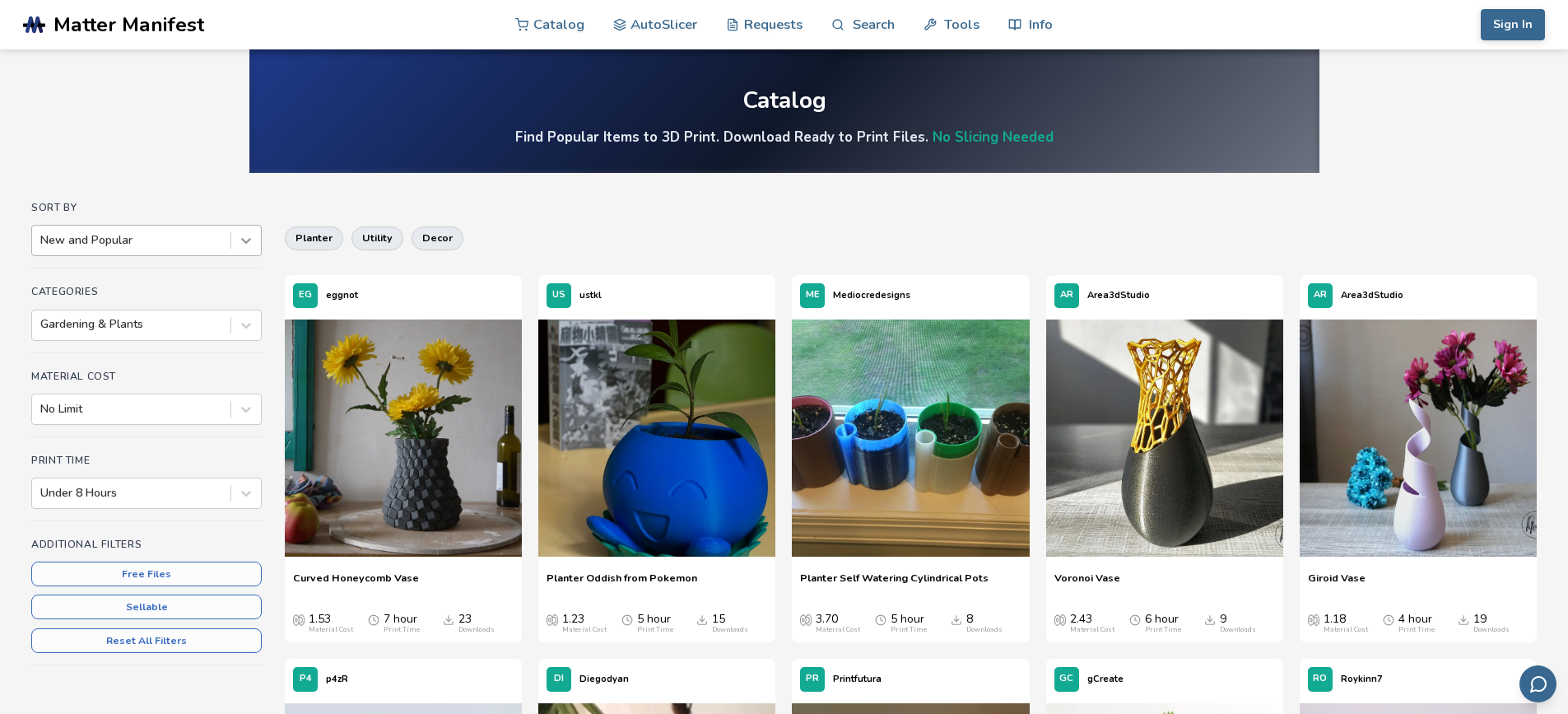
click at [238, 240] on icon at bounding box center [246, 240] width 17 height 17
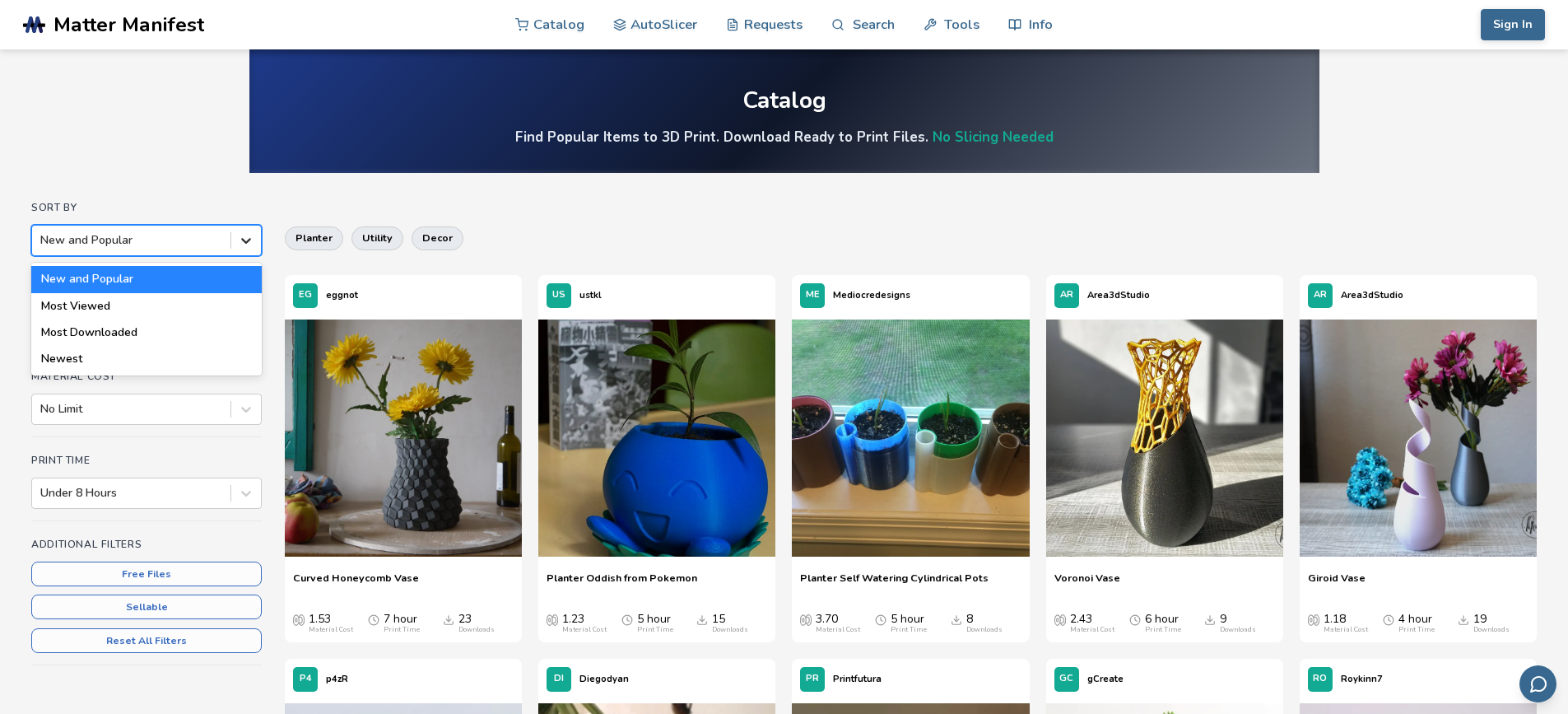
click at [238, 240] on icon at bounding box center [246, 240] width 17 height 17
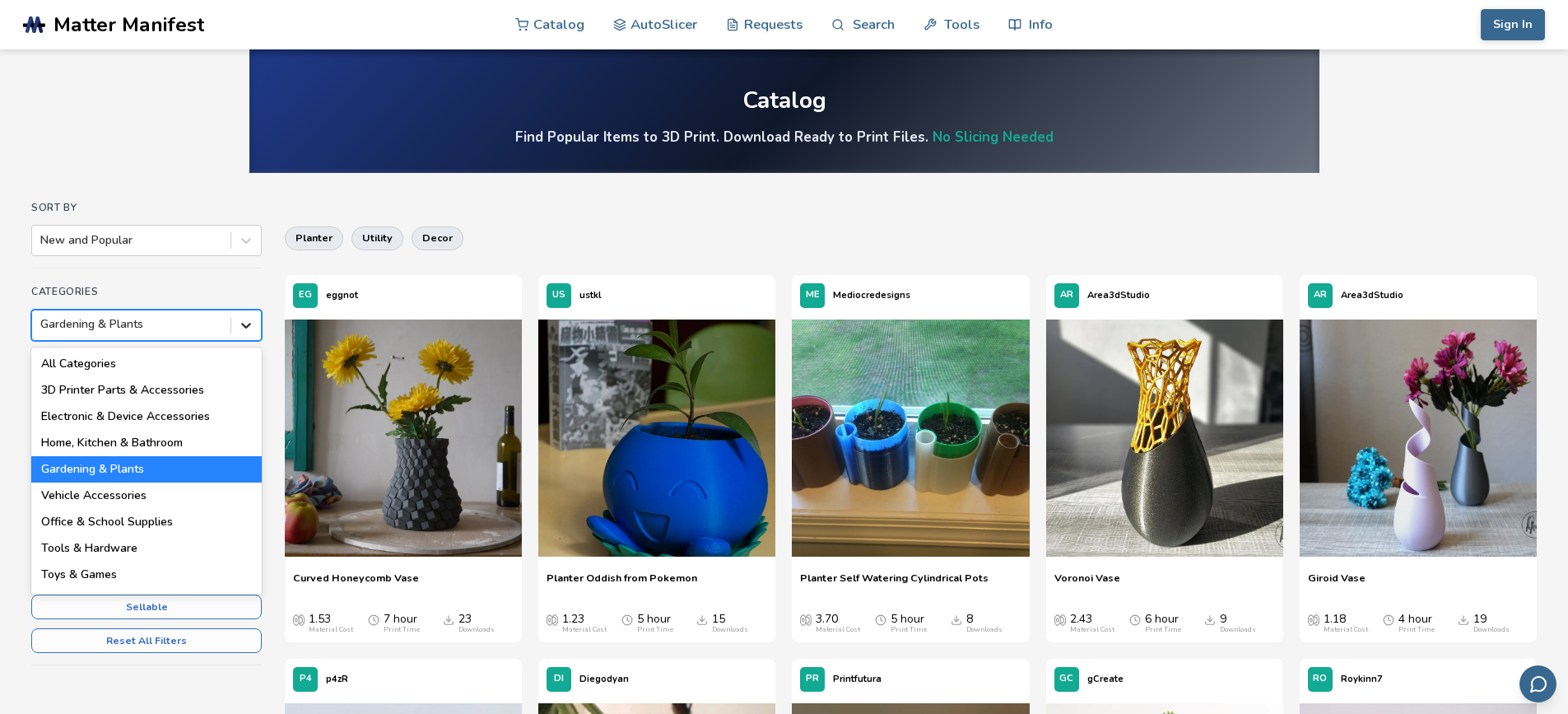
click at [251, 321] on icon at bounding box center [246, 326] width 17 height 17
click at [93, 496] on div "Vehicle Accessories" at bounding box center [146, 496] width 230 height 26
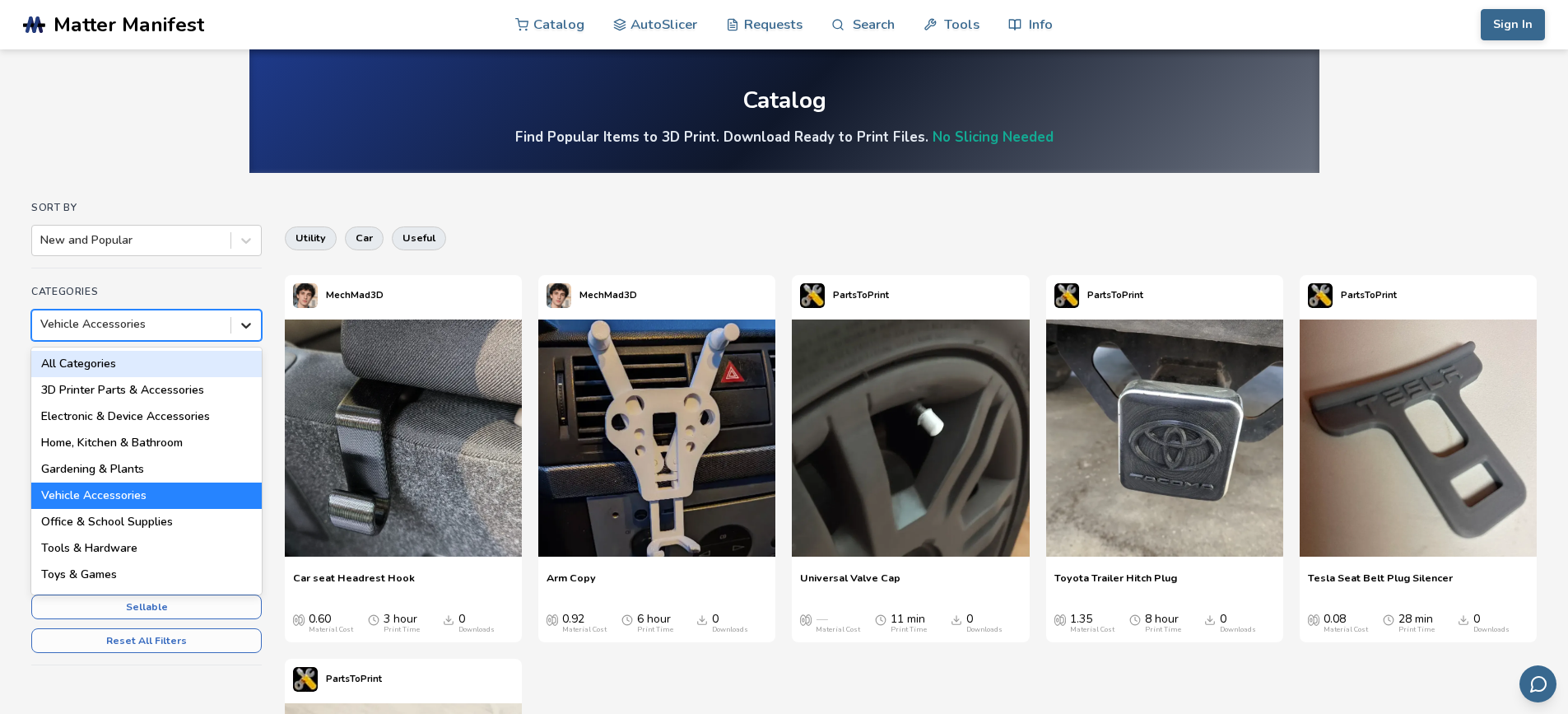
click at [248, 327] on icon at bounding box center [246, 326] width 17 height 17
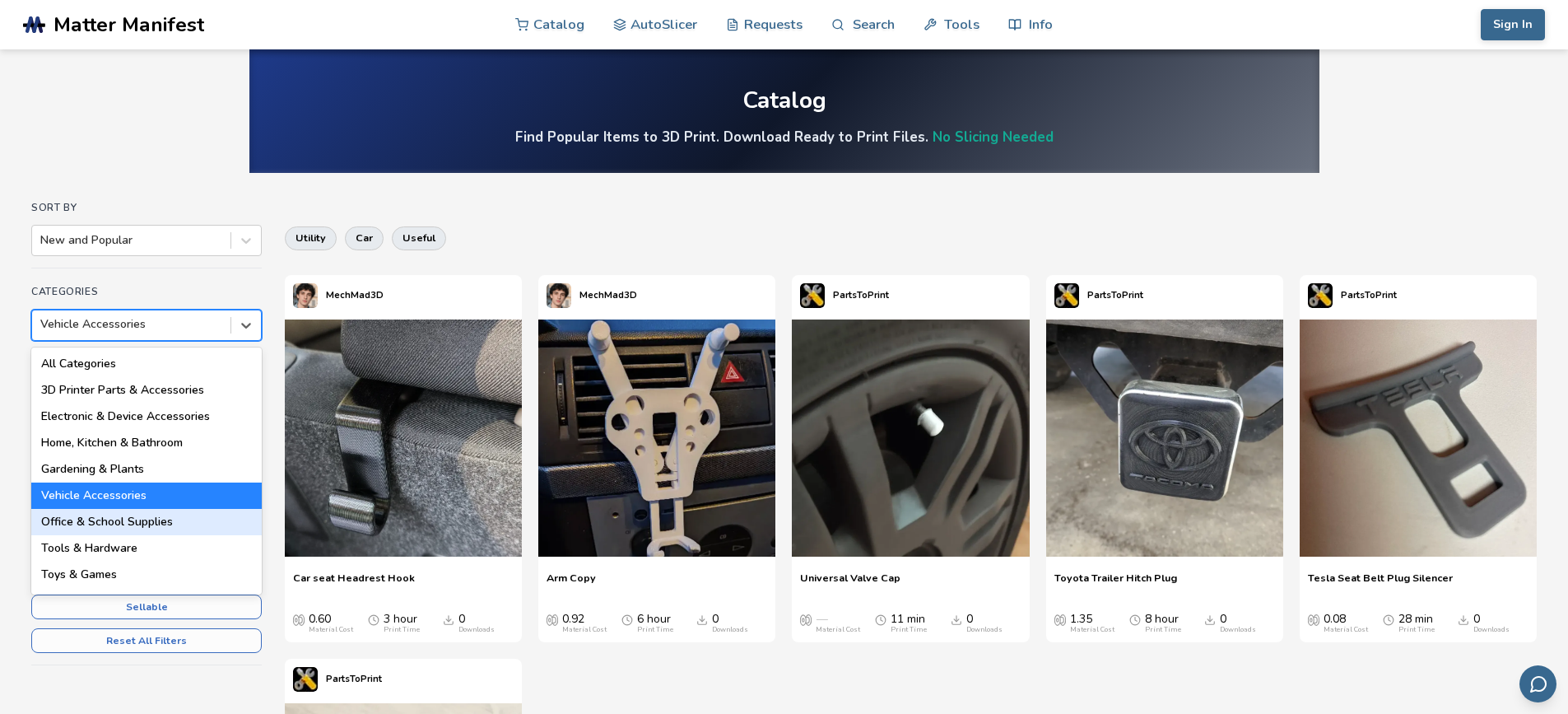
click at [110, 522] on div "Office & School Supplies" at bounding box center [146, 522] width 230 height 26
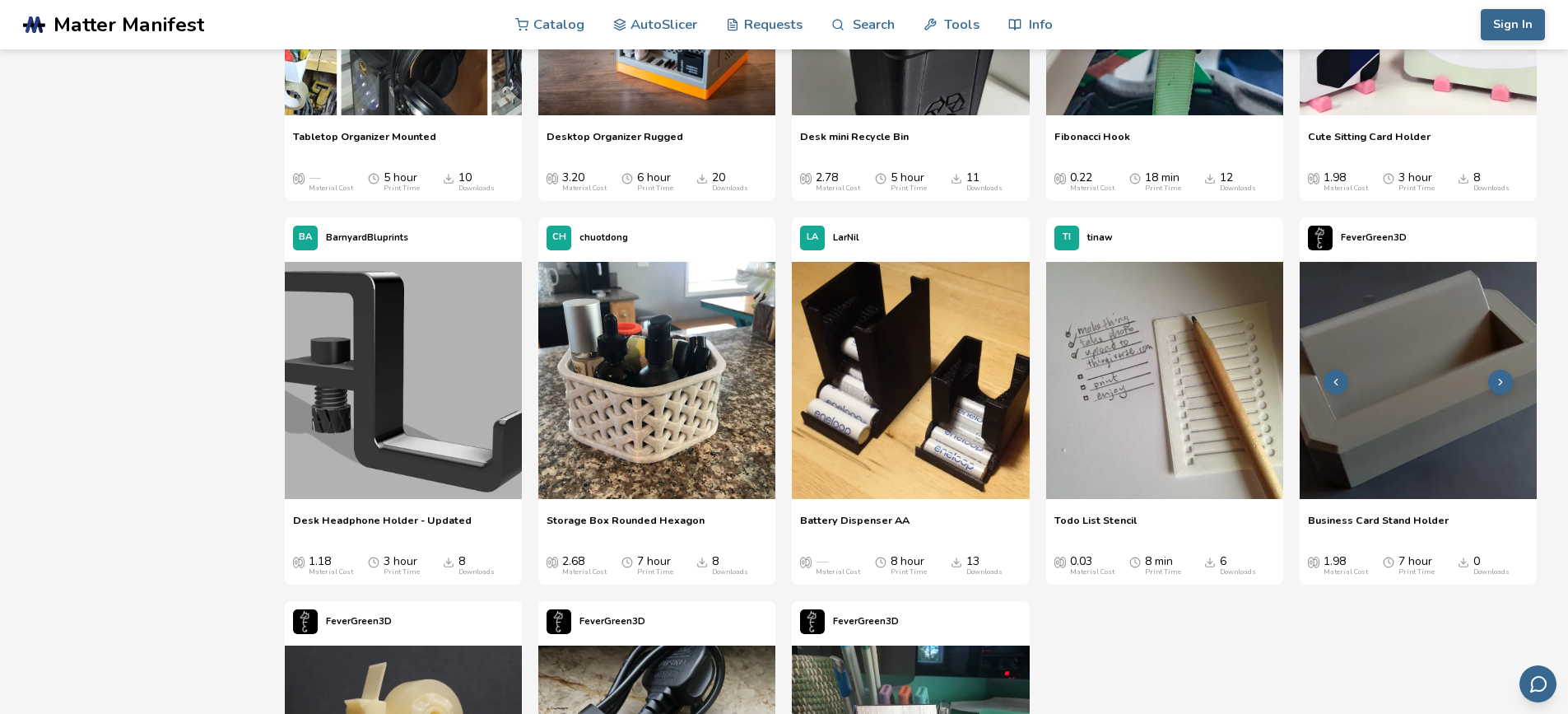
scroll to position [1399, 0]
